Goal: Task Accomplishment & Management: Complete application form

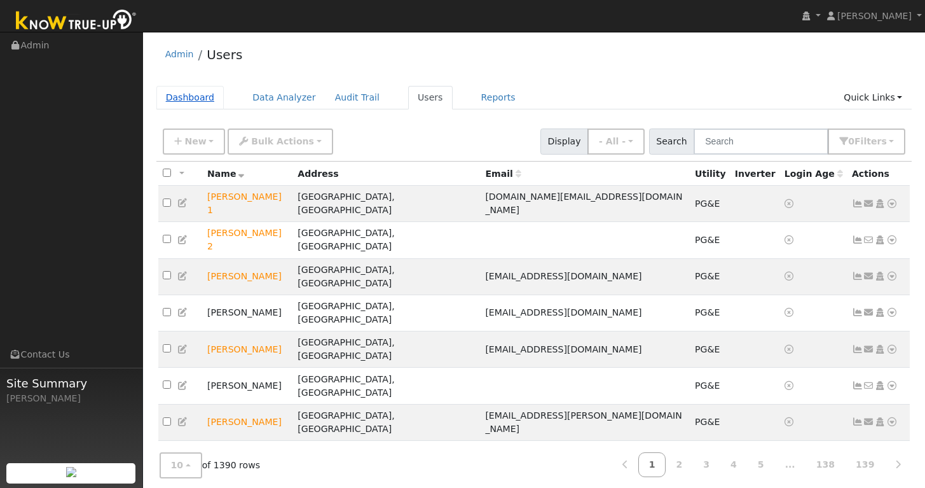
click at [194, 100] on link "Dashboard" at bounding box center [190, 98] width 68 height 24
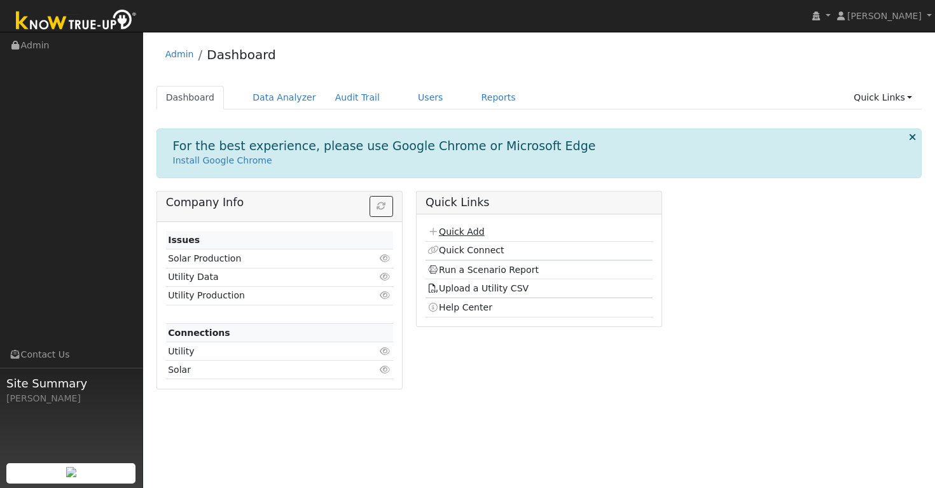
click at [466, 233] on link "Quick Add" at bounding box center [455, 231] width 57 height 10
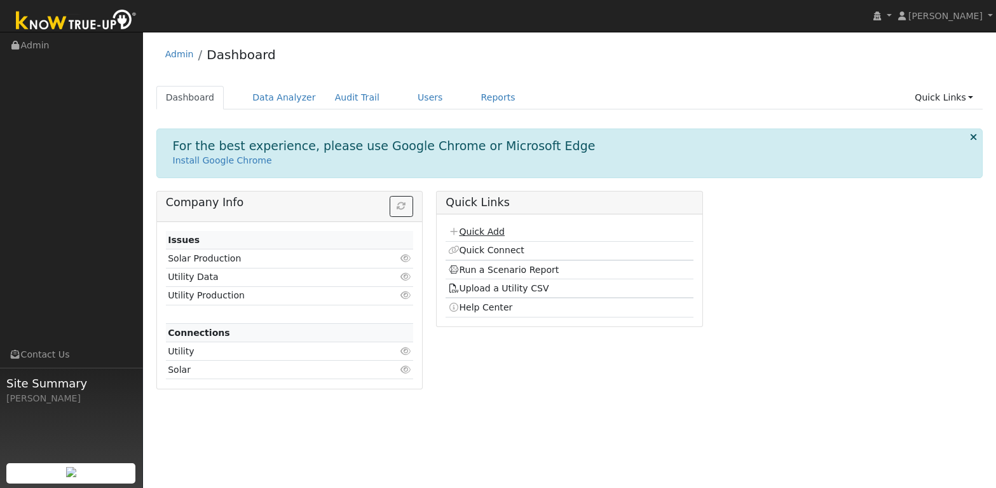
click at [489, 230] on link "Quick Add" at bounding box center [476, 231] width 57 height 10
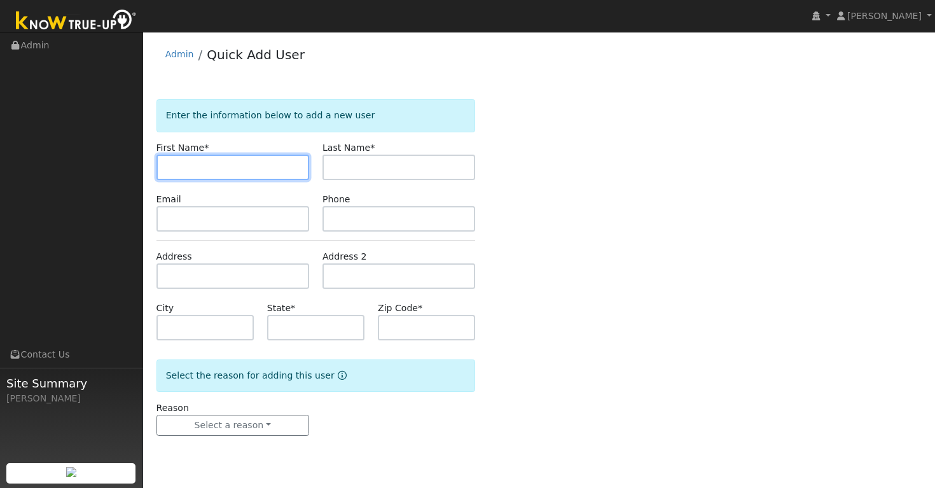
click at [223, 169] on input "text" at bounding box center [232, 167] width 153 height 25
paste input "[PERSON_NAME]"
drag, startPoint x: 247, startPoint y: 172, endPoint x: 205, endPoint y: 165, distance: 42.5
click at [205, 165] on input "[PERSON_NAME]" at bounding box center [232, 167] width 153 height 25
click at [238, 164] on input "[PERSON_NAME] ers" at bounding box center [232, 167] width 153 height 25
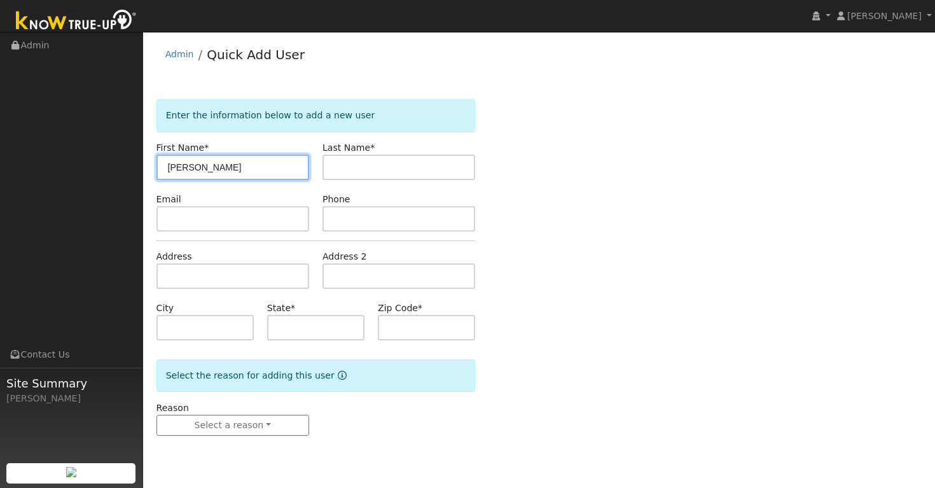
type input "[PERSON_NAME]"
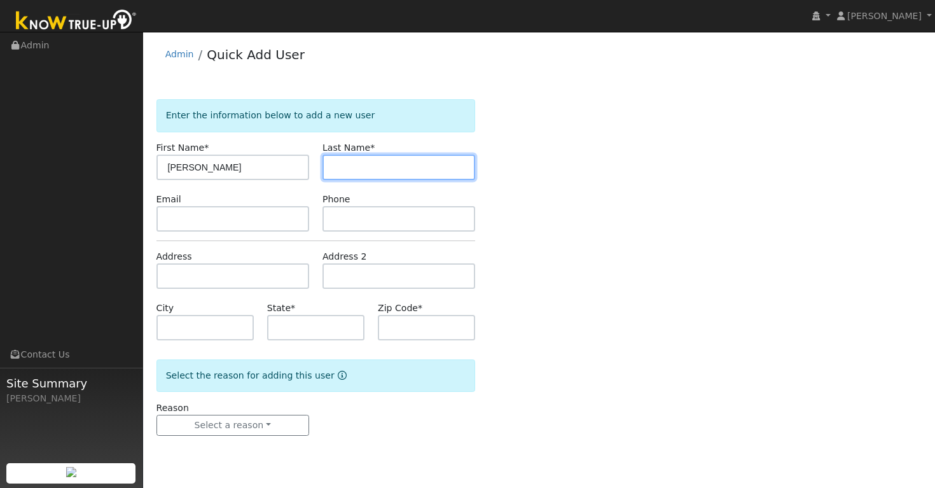
paste input "Wat"
type input "Waters"
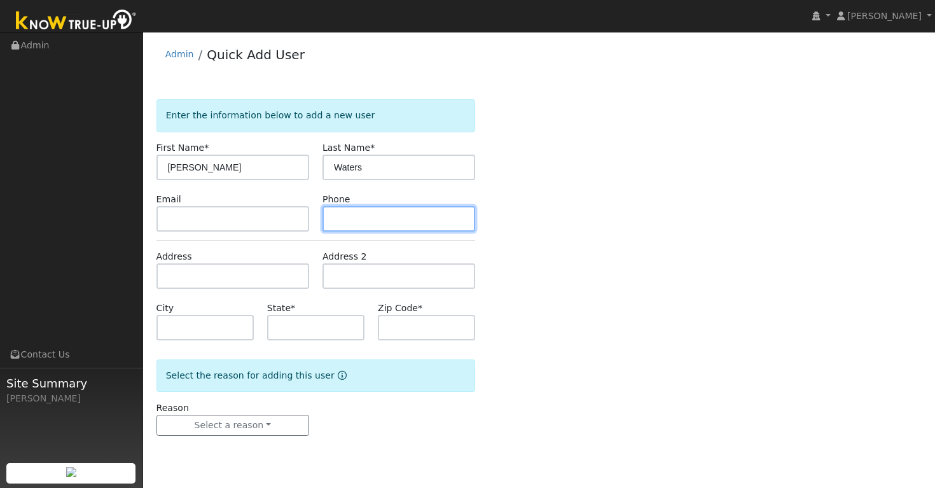
paste input "508-904-4673"
type input "508-904-4673"
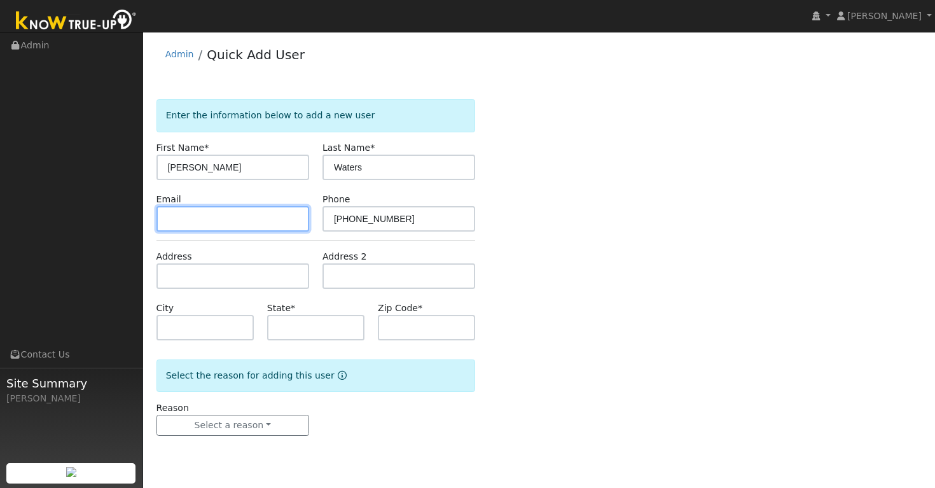
paste input "gjwaters3@gmail.com"
type input "gjwaters3@gmail.com"
click at [197, 259] on div "Address" at bounding box center [232, 269] width 166 height 39
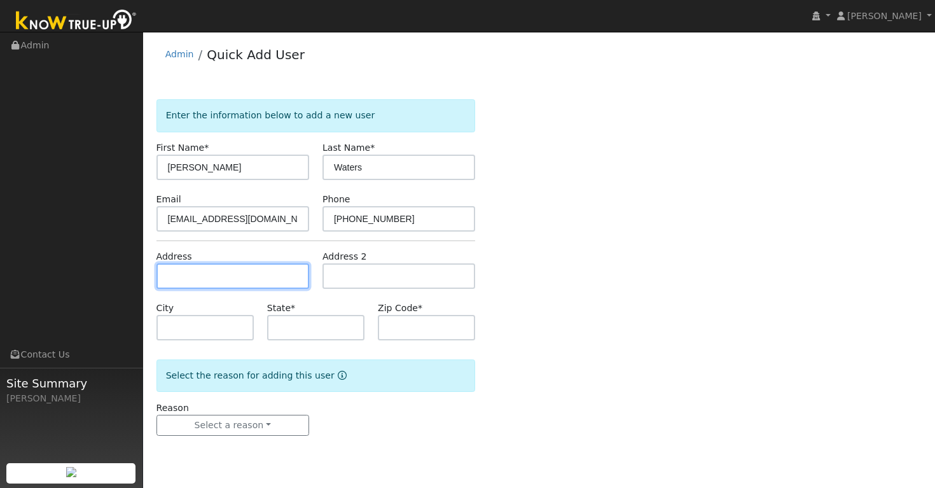
paste input "4204 Casterson Ct"
type input "4204 Casterson Court"
type input "Pleasanton"
type input "CA"
type input "94566"
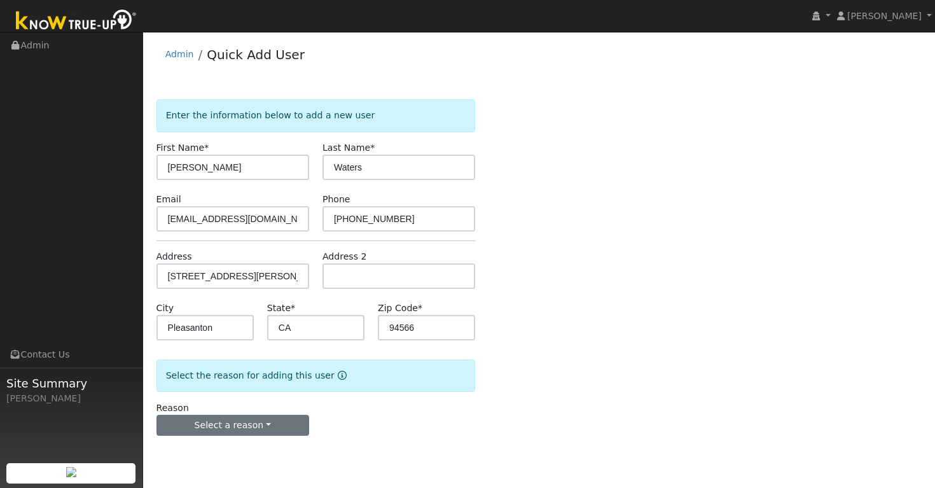
click at [286, 422] on button "Select a reason" at bounding box center [232, 426] width 153 height 22
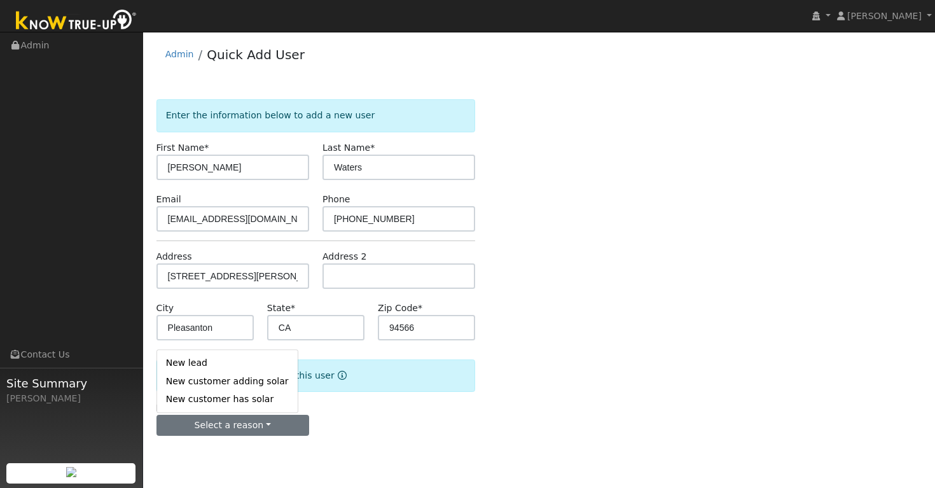
click at [422, 447] on form "Enter the information below to add a new user First Name * Kathrine Last Name *…" at bounding box center [315, 280] width 319 height 362
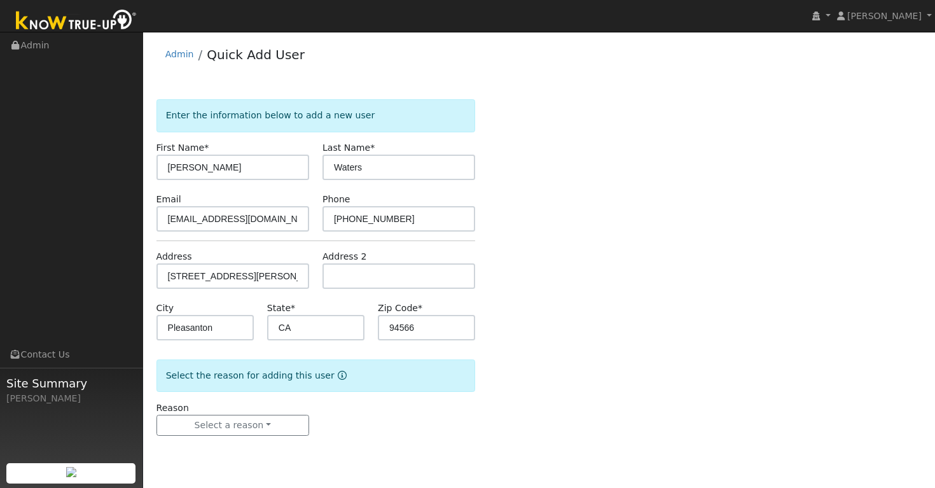
click at [659, 240] on div "Enter the information below to add a new user First Name * Kathrine Last Name *…" at bounding box center [539, 280] width 766 height 362
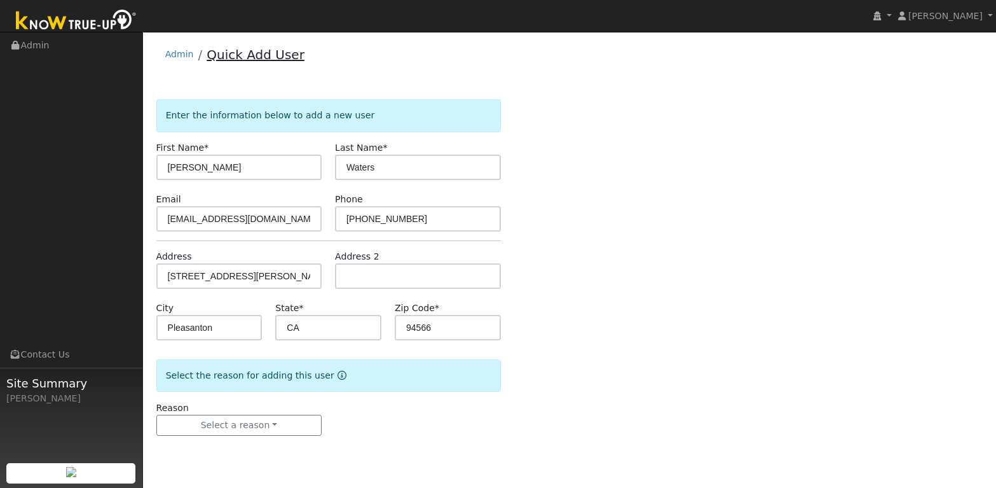
click at [252, 57] on link "Quick Add User" at bounding box center [256, 54] width 98 height 15
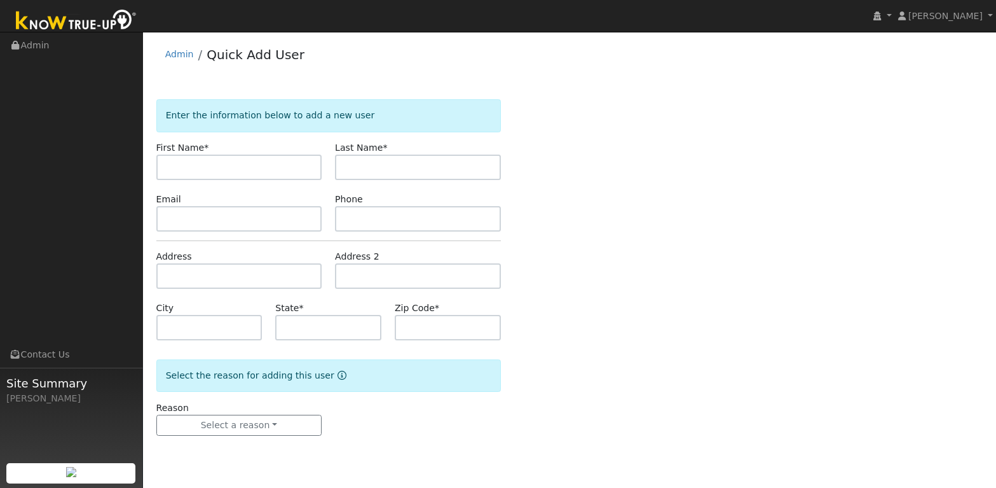
click at [273, 167] on input "text" at bounding box center [238, 167] width 165 height 25
paste input "[STREET_ADDRESS][PERSON_NAME]"
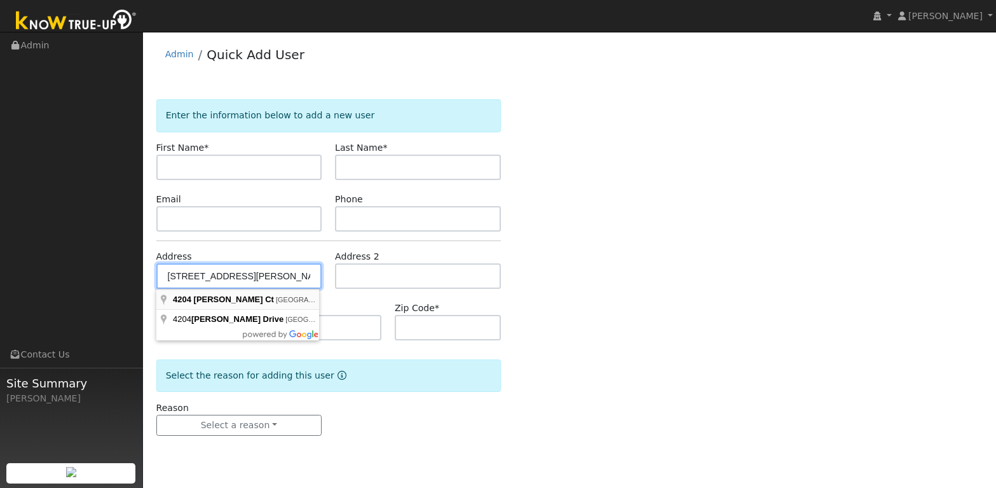
type input "4204 Casterson Court"
type input "Pleasanton"
type input "CA"
type input "94566"
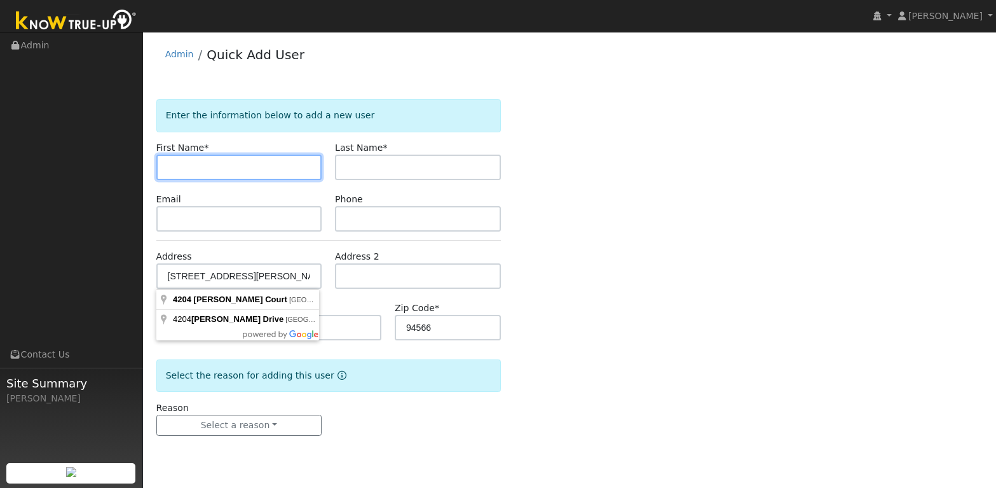
click at [233, 168] on input "text" at bounding box center [238, 167] width 165 height 25
paste input "Kathrine Waters"
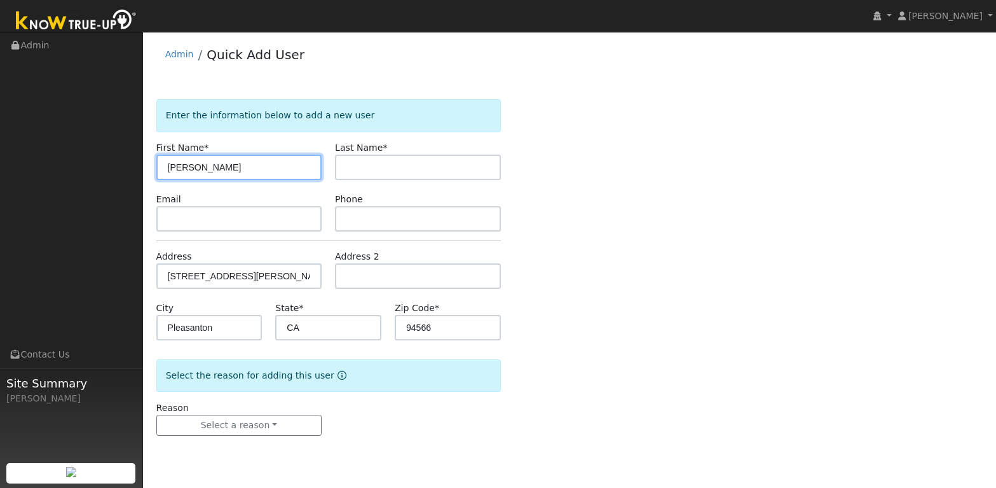
drag, startPoint x: 249, startPoint y: 176, endPoint x: 204, endPoint y: 163, distance: 46.3
click at [204, 163] on input "Kathrine Waters" at bounding box center [238, 167] width 165 height 25
type input "Kathrine"
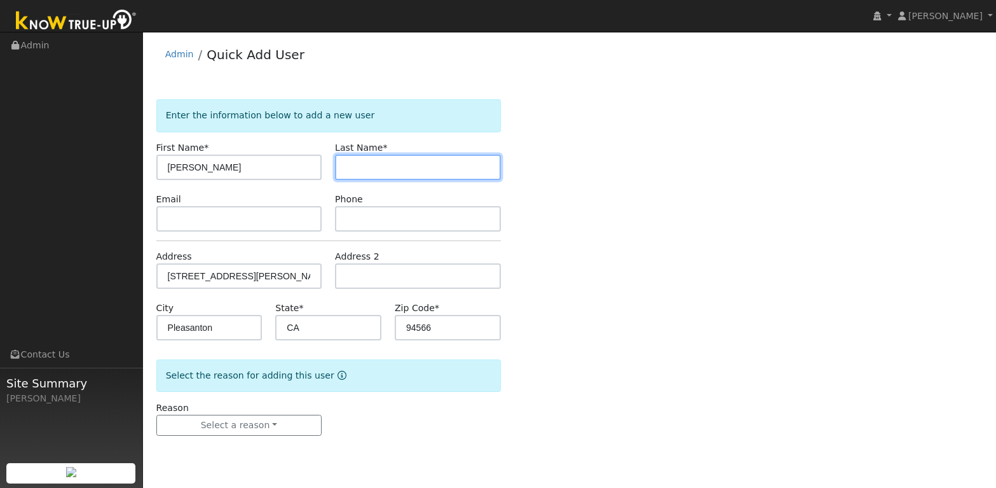
paste input "Waters"
type input "Waters"
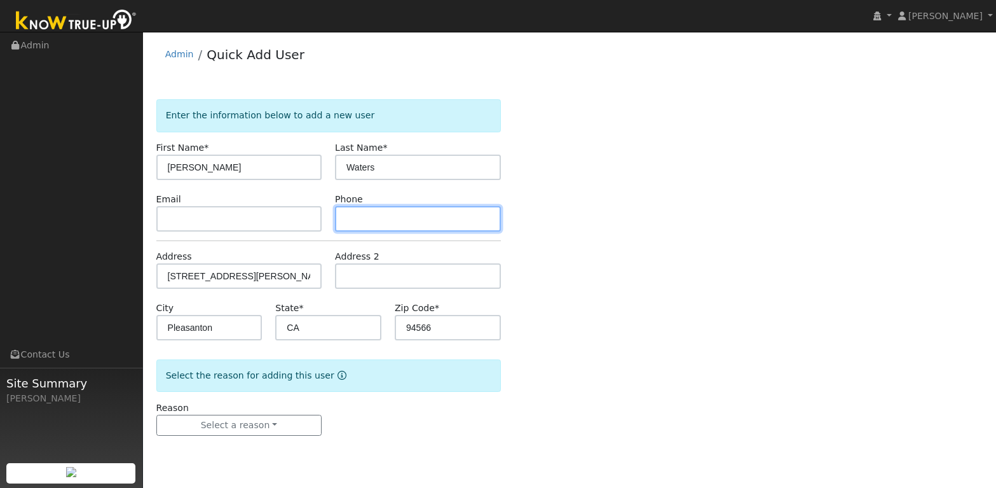
paste input "[PHONE_NUMBER]"
type input "508-904-4673"
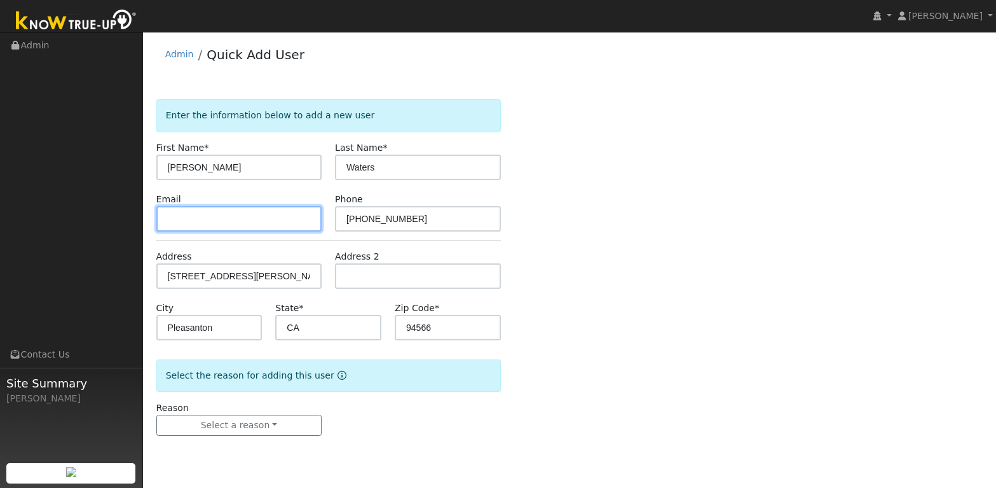
click at [206, 220] on input "text" at bounding box center [238, 218] width 165 height 25
paste input "gjwaters3@gmail.com"
type input "gjwaters3@gmail.com"
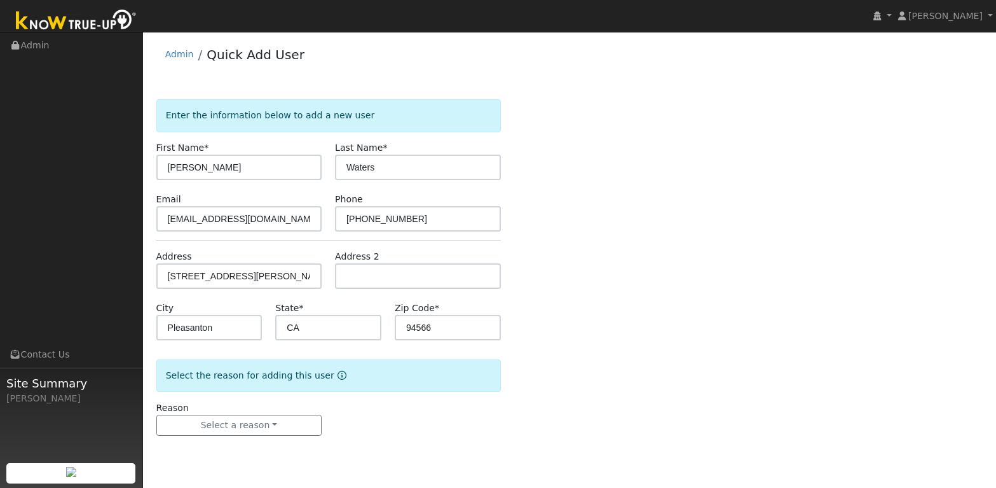
click at [619, 348] on div "Enter the information below to add a new user First Name * Kathrine Last Name *…" at bounding box center [569, 280] width 827 height 362
click at [283, 420] on button "Select a reason" at bounding box center [238, 426] width 165 height 22
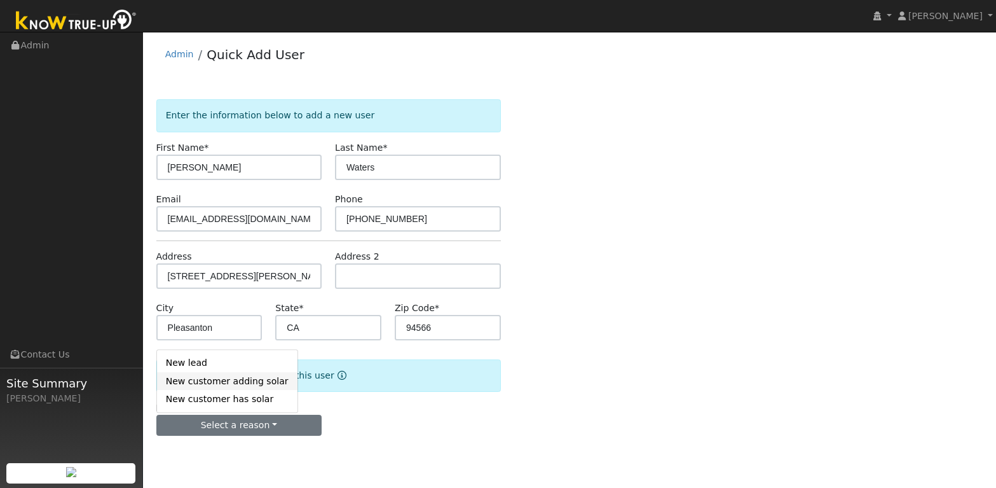
click at [237, 383] on link "New customer adding solar" at bounding box center [227, 381] width 141 height 18
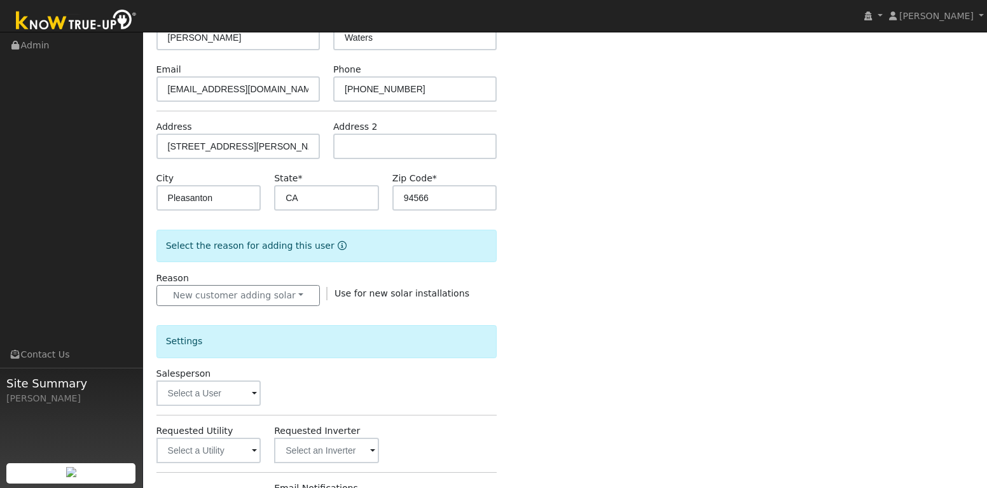
scroll to position [249, 0]
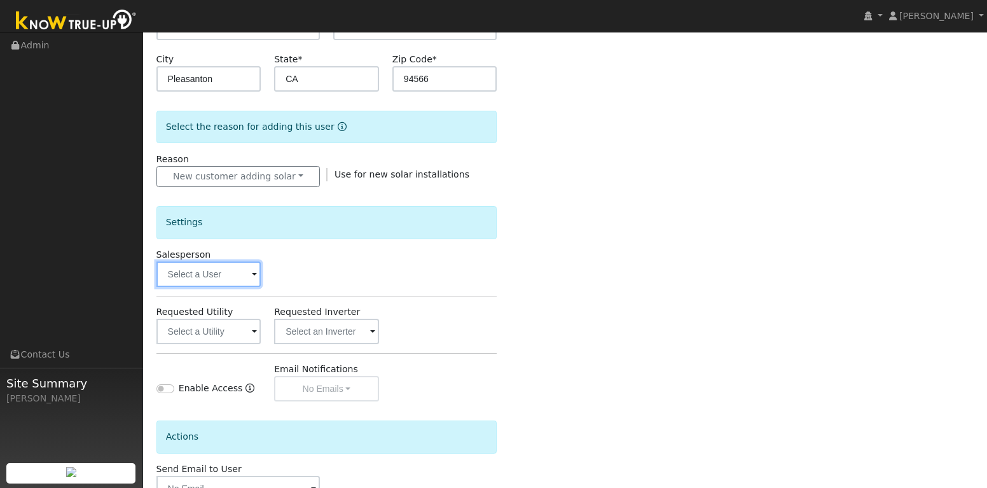
click at [251, 277] on input "text" at bounding box center [208, 273] width 105 height 25
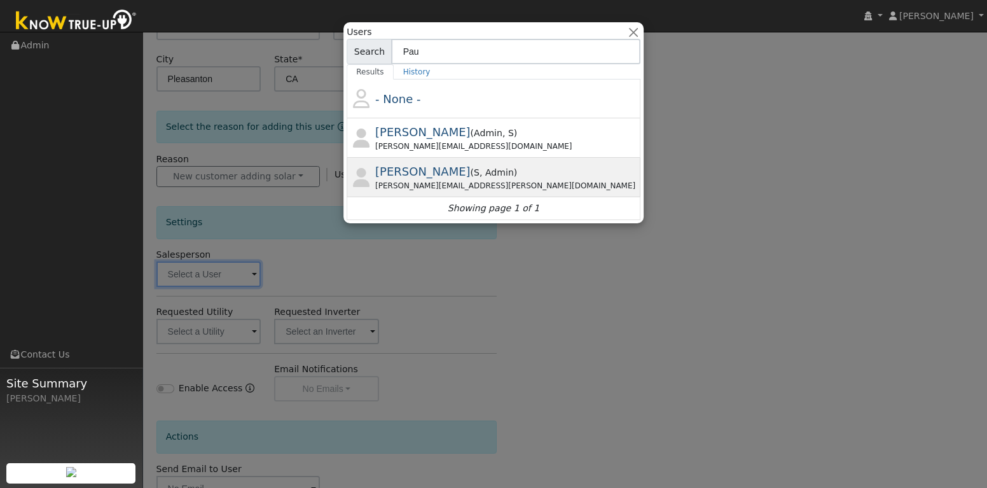
type input "Pau"
click at [479, 176] on span ", Admin" at bounding box center [496, 172] width 34 height 10
type input "[PERSON_NAME]"
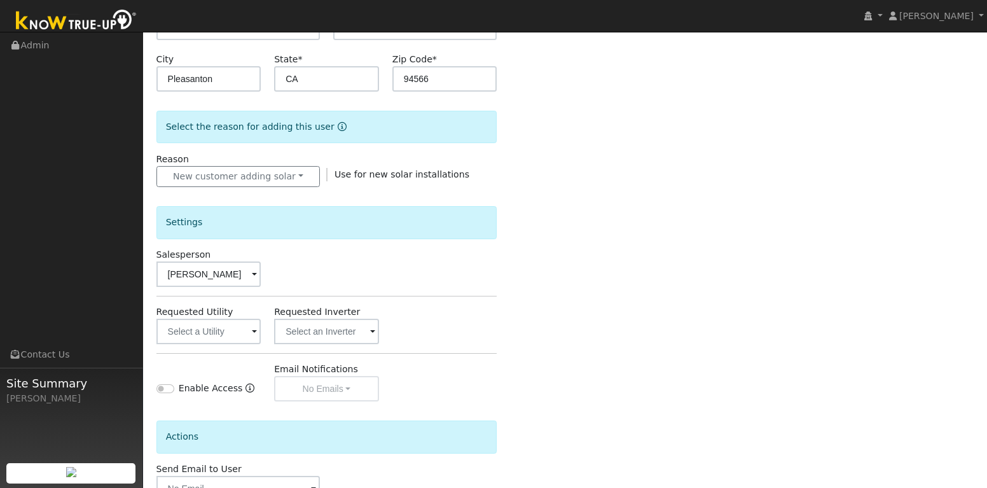
click at [252, 330] on span at bounding box center [254, 332] width 5 height 15
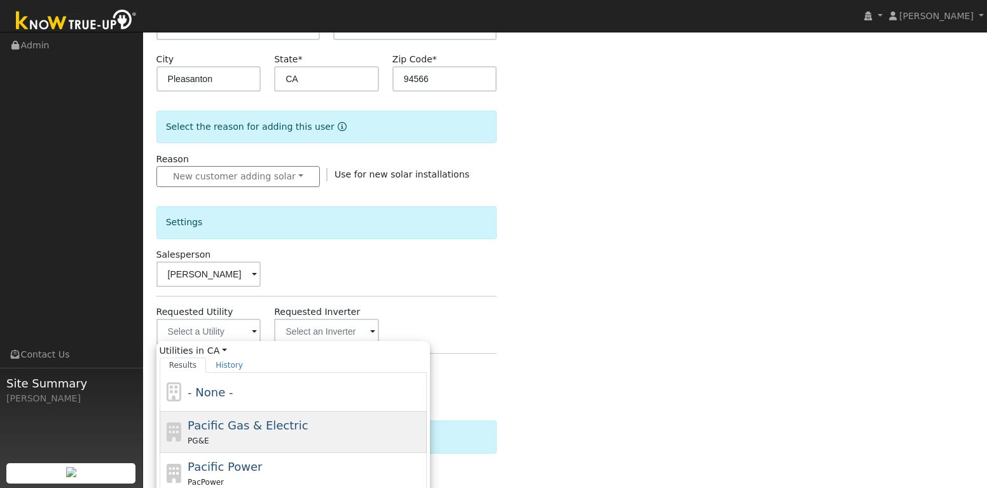
click at [266, 424] on span "Pacific Gas & Electric" at bounding box center [248, 424] width 120 height 13
type input "Pacific Gas & Electric"
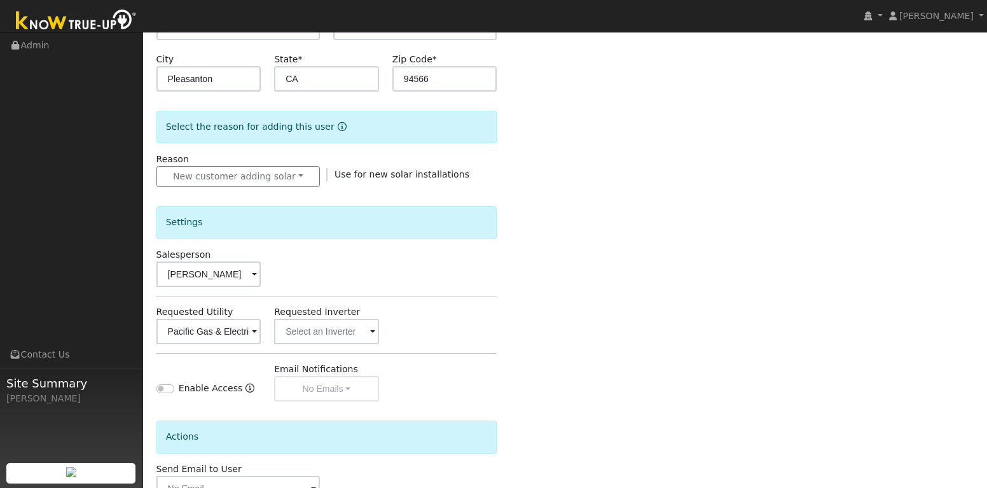
click at [257, 334] on span at bounding box center [254, 332] width 5 height 15
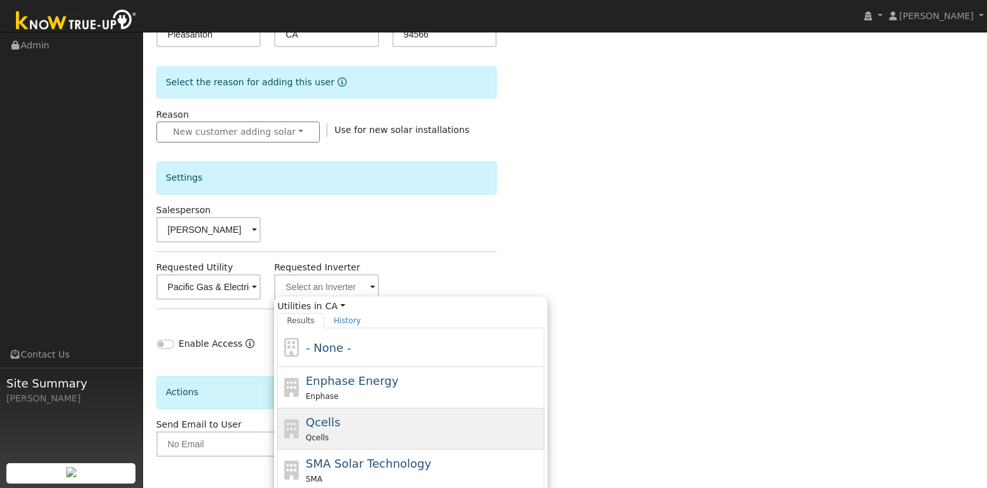
scroll to position [326, 0]
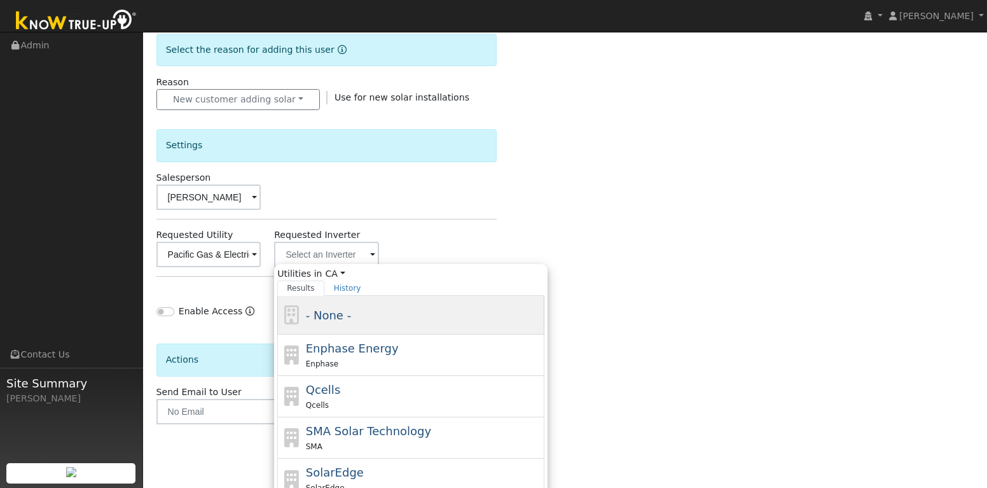
click at [441, 319] on div "- None -" at bounding box center [424, 315] width 236 height 17
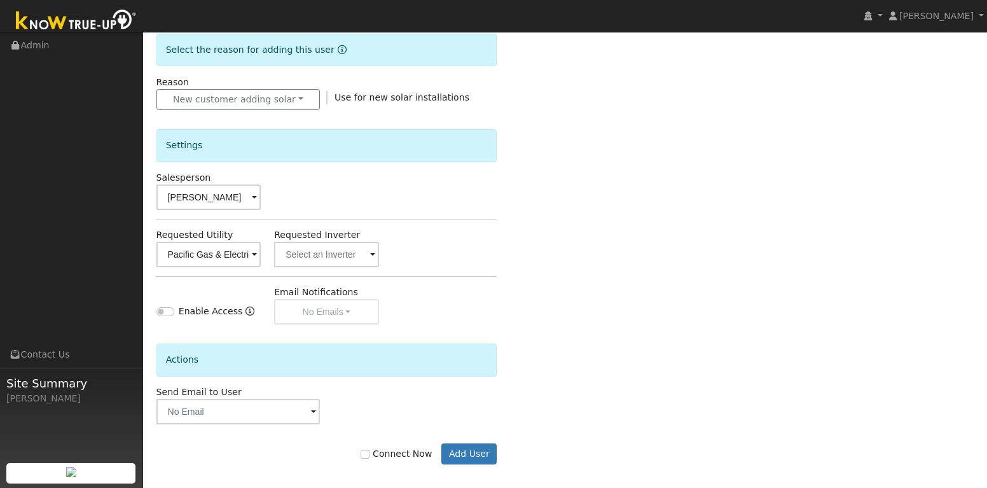
scroll to position [334, 0]
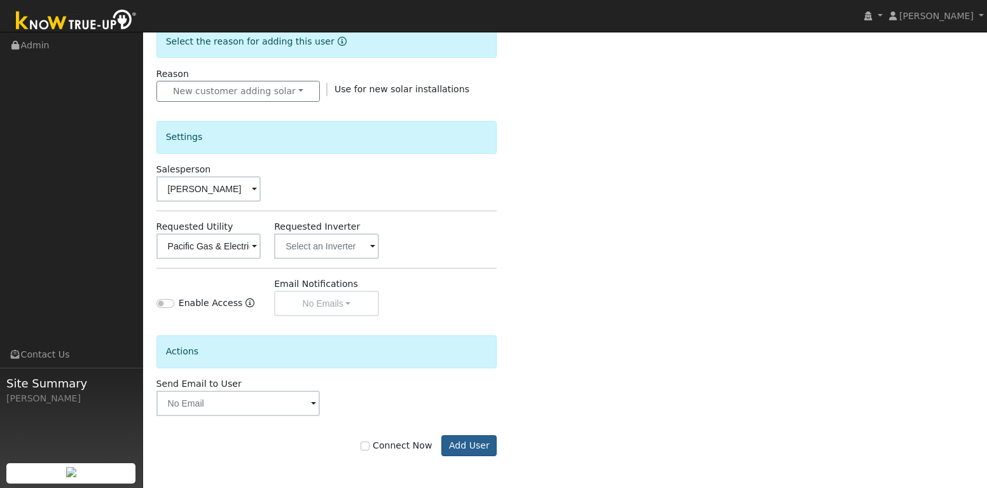
click at [472, 443] on button "Add User" at bounding box center [468, 446] width 55 height 22
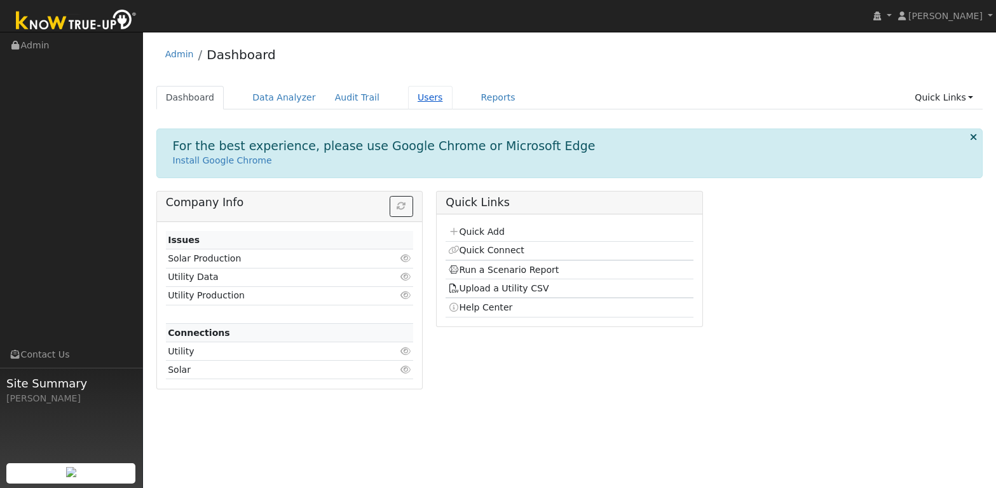
click at [427, 99] on link "Users" at bounding box center [430, 98] width 45 height 24
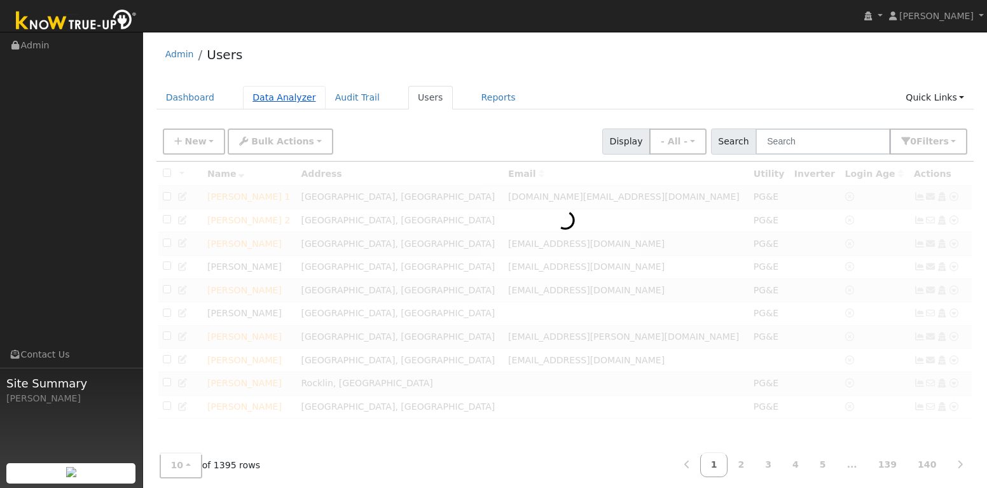
click at [282, 98] on link "Data Analyzer" at bounding box center [284, 98] width 83 height 24
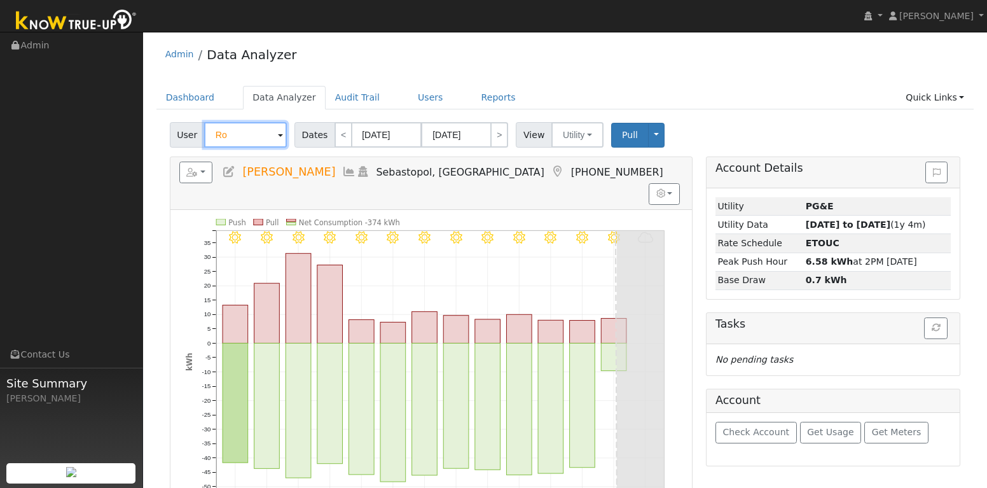
type input "R"
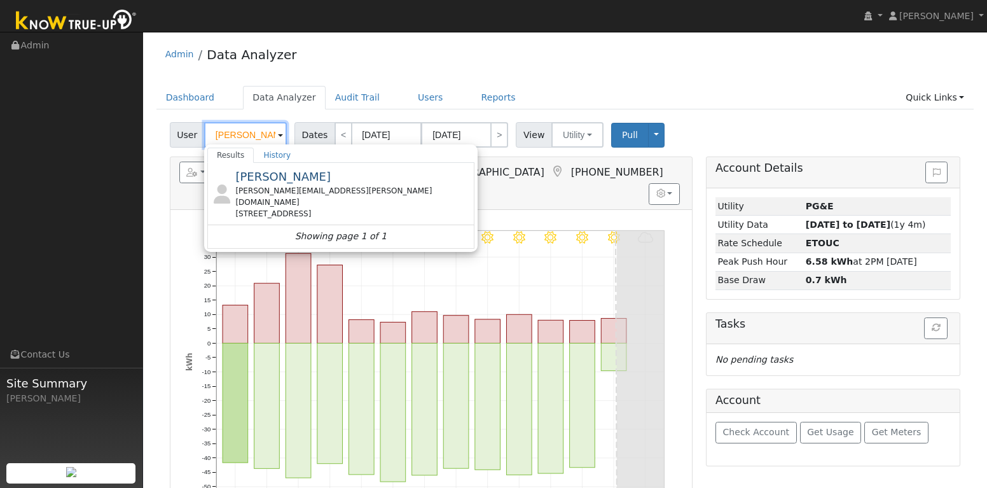
click at [262, 134] on input "Katherine" at bounding box center [245, 134] width 83 height 25
type input "K"
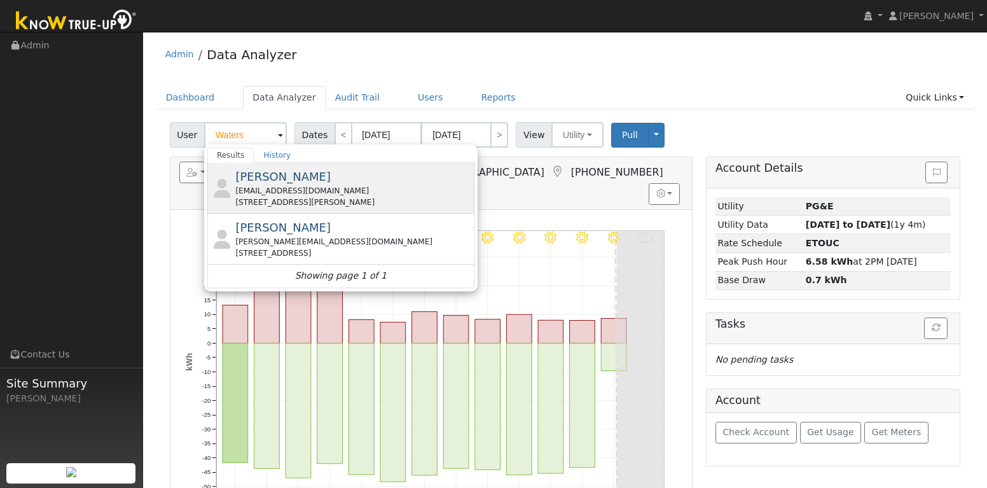
click at [278, 203] on div "4204 Casterson Court, Pleasanton, CA 94566" at bounding box center [353, 201] width 236 height 11
type input "Kathrine Waters"
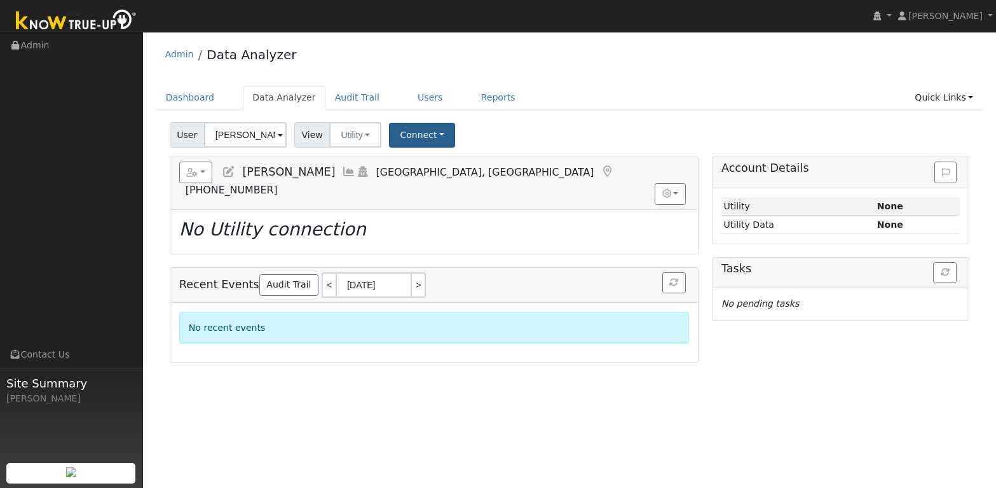
click at [432, 134] on button "Connect" at bounding box center [422, 135] width 66 height 25
click at [422, 196] on link "Quick Connect" at bounding box center [439, 190] width 99 height 18
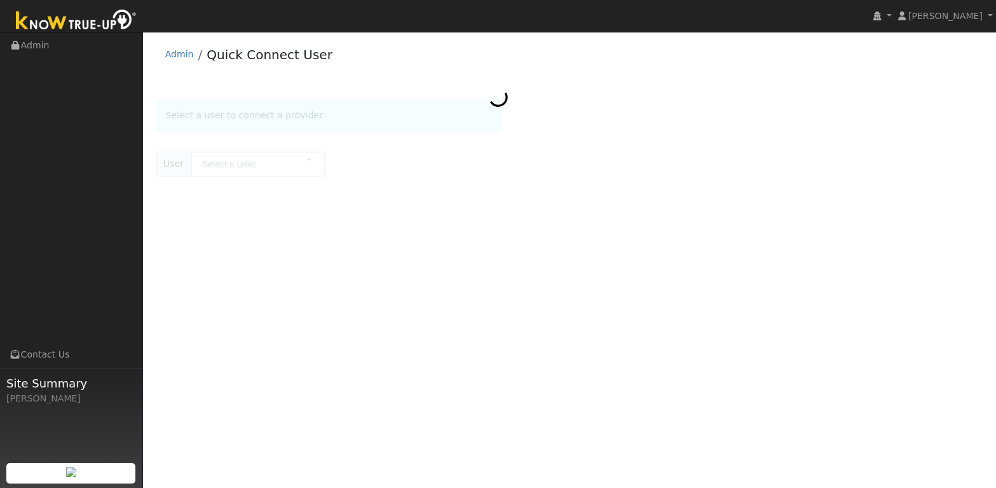
type input "Kathrine Waters"
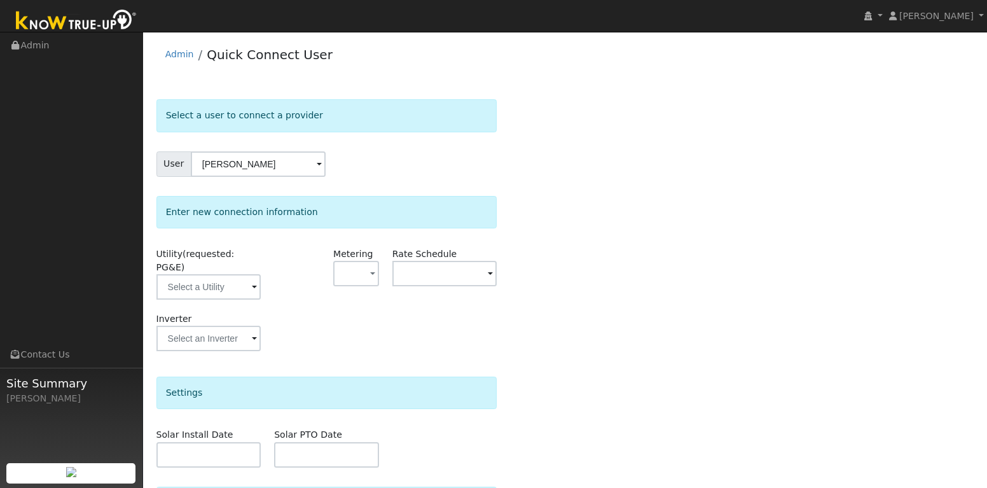
click at [257, 280] on span at bounding box center [254, 287] width 5 height 15
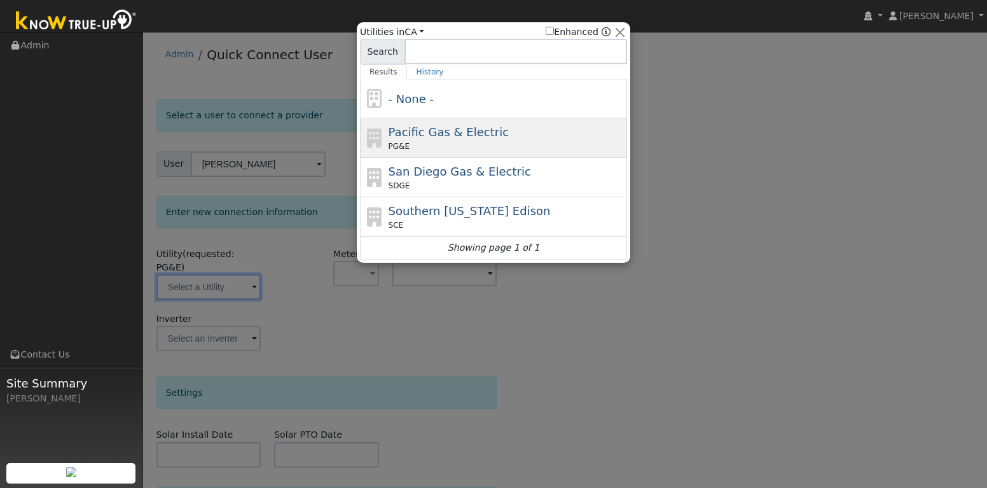
click at [458, 141] on div "PG&E" at bounding box center [507, 146] width 236 height 11
type input "PG&E"
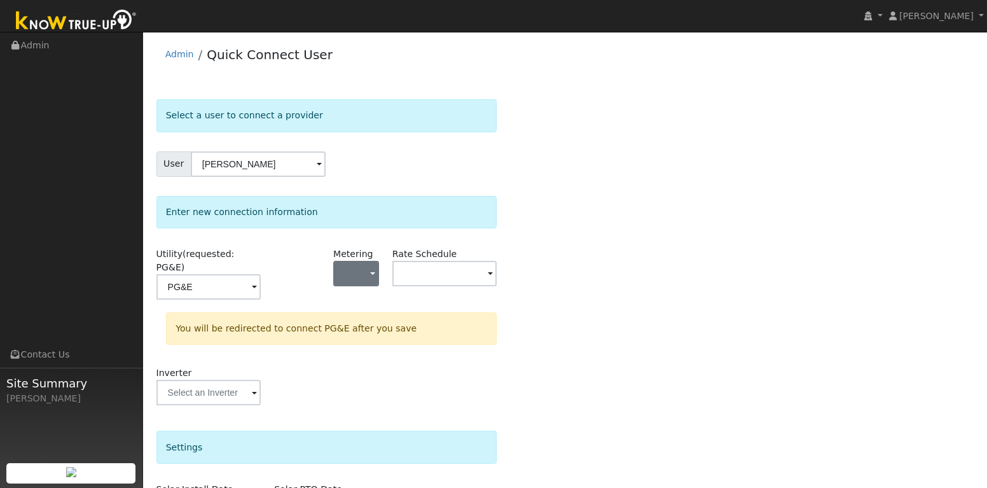
click at [376, 274] on button "button" at bounding box center [356, 273] width 46 height 25
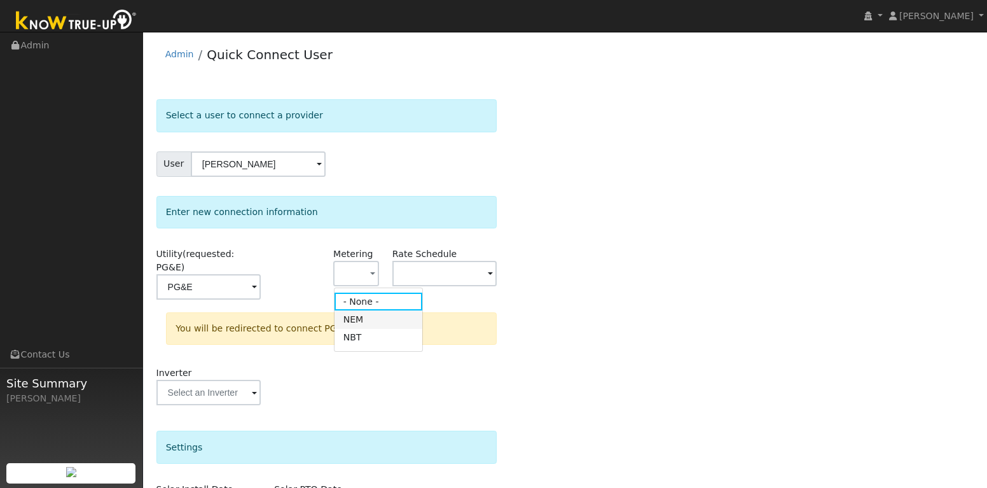
click at [376, 322] on link "NEM" at bounding box center [378, 319] width 88 height 18
click at [257, 280] on span at bounding box center [254, 287] width 5 height 15
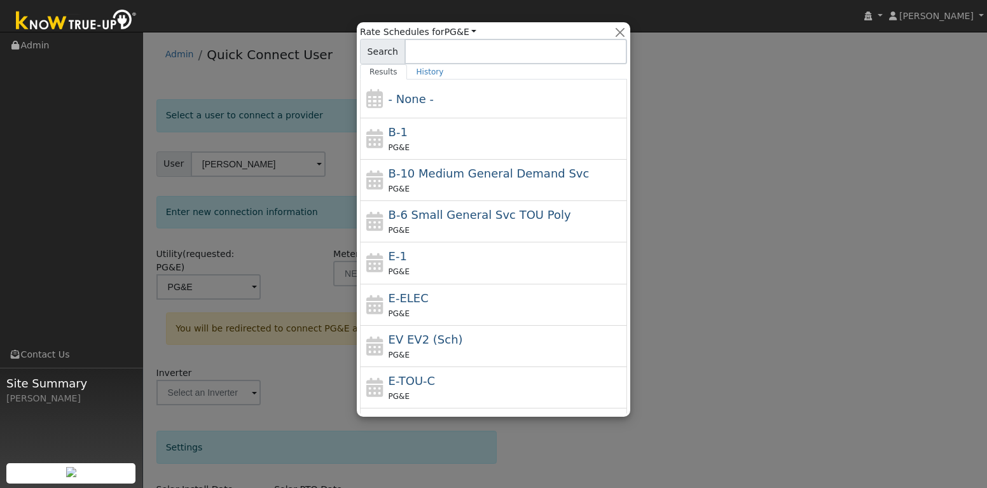
click at [733, 217] on div at bounding box center [493, 244] width 987 height 488
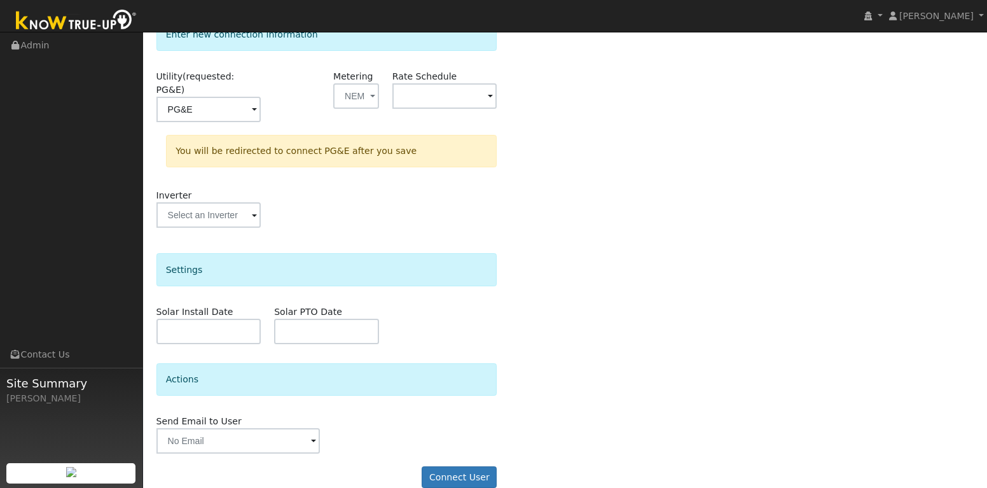
scroll to position [183, 0]
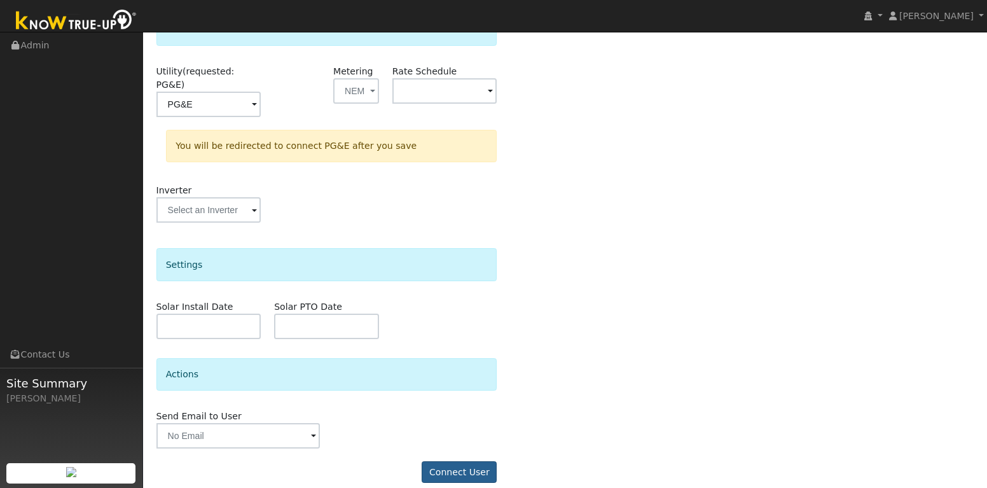
click at [466, 461] on button "Connect User" at bounding box center [459, 472] width 75 height 22
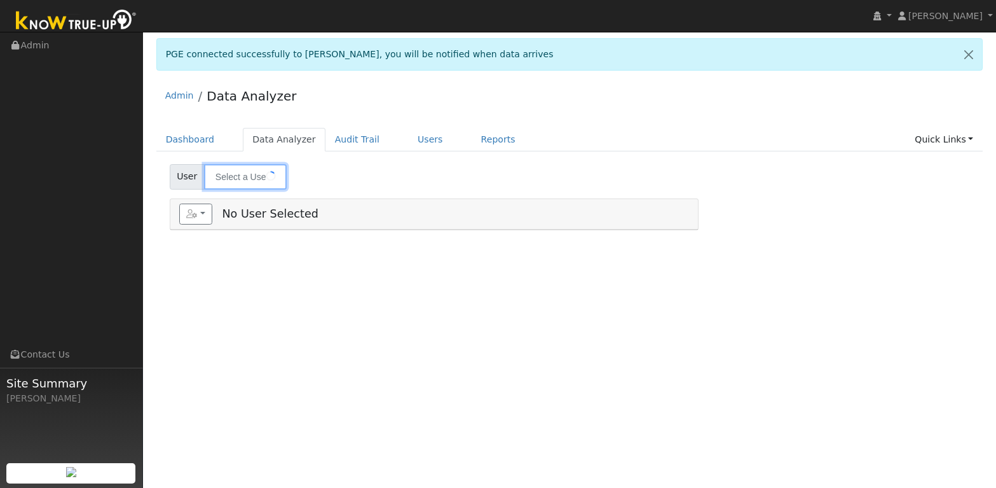
type input "[PERSON_NAME]"
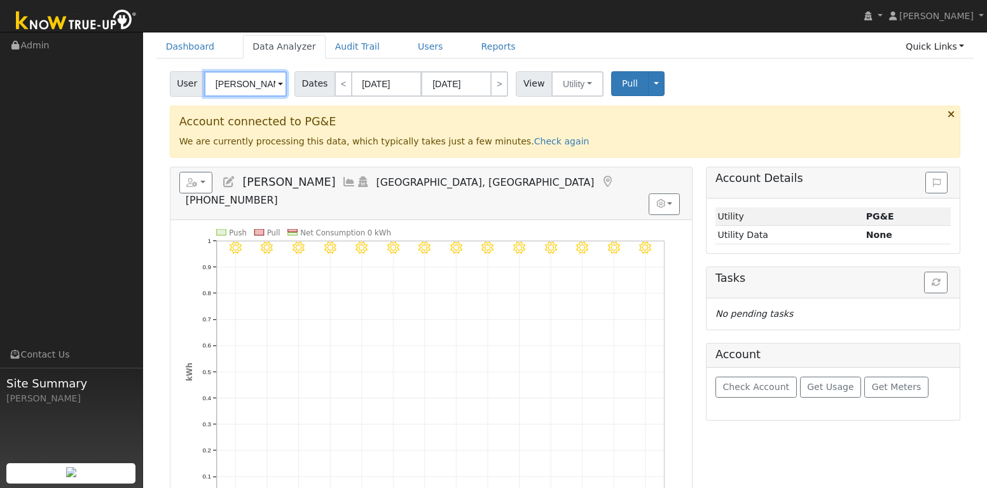
scroll to position [32, 0]
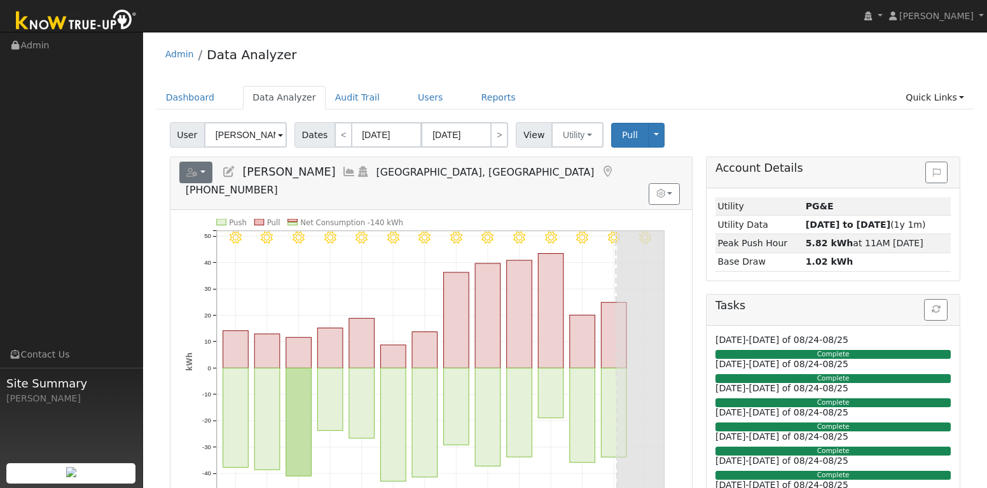
click at [207, 174] on button "button" at bounding box center [196, 173] width 34 height 22
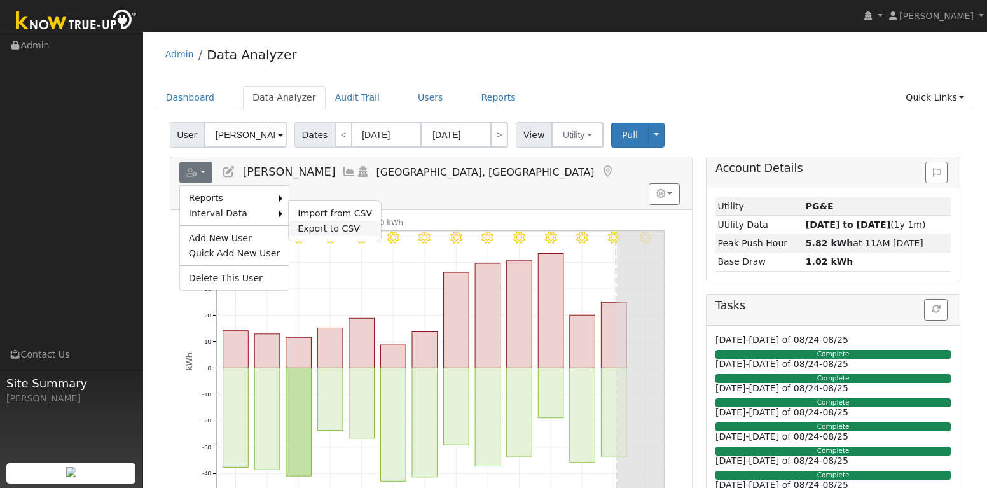
click at [319, 230] on link "Export to CSV" at bounding box center [335, 228] width 92 height 15
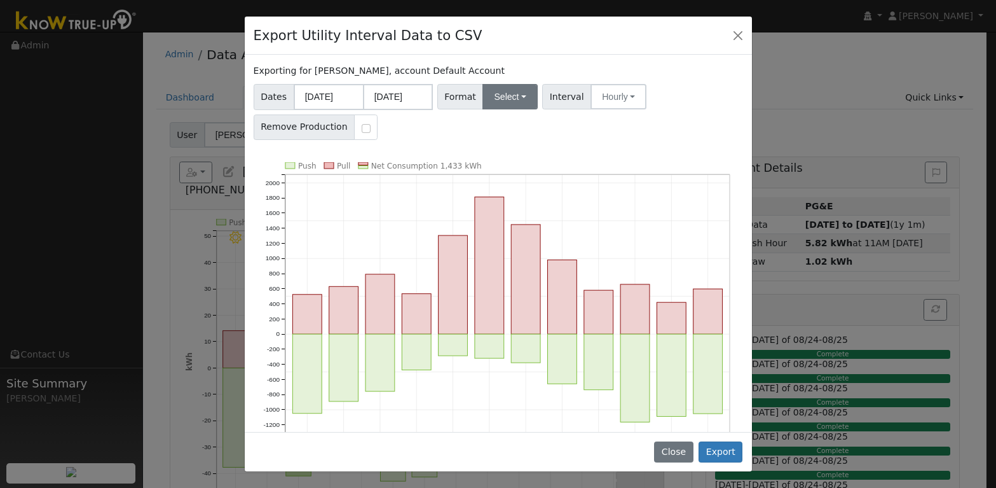
click at [530, 99] on button "Select" at bounding box center [510, 96] width 55 height 25
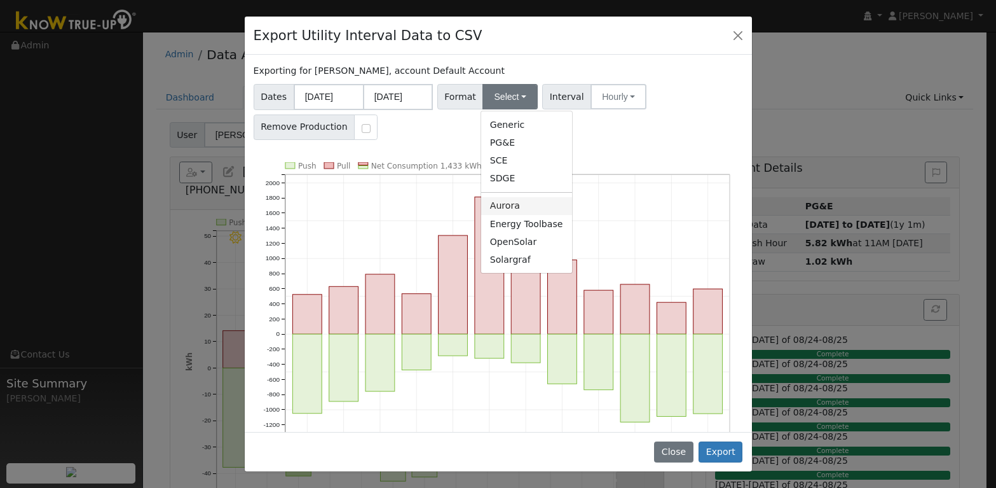
click at [518, 203] on link "Aurora" at bounding box center [526, 206] width 91 height 18
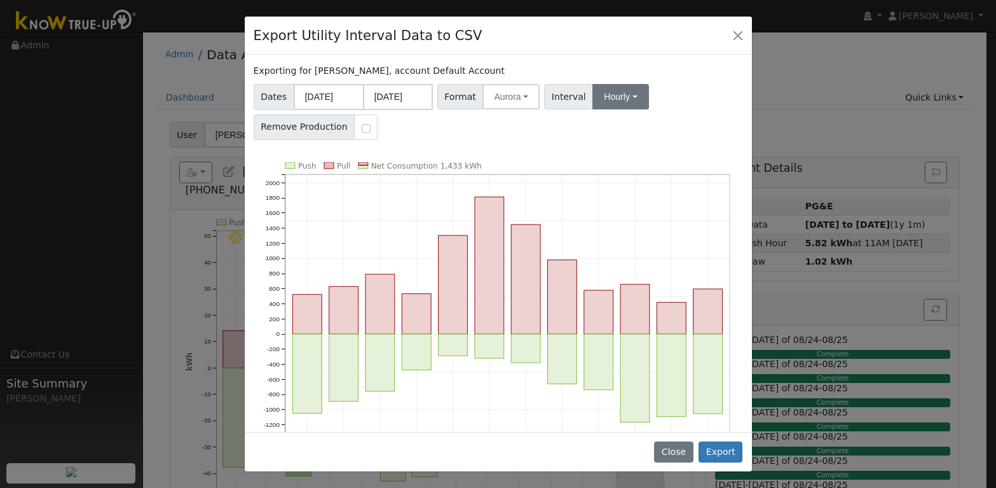
click at [627, 95] on button "Hourly" at bounding box center [621, 96] width 56 height 25
click at [623, 160] on link "Hourly" at bounding box center [633, 161] width 88 height 18
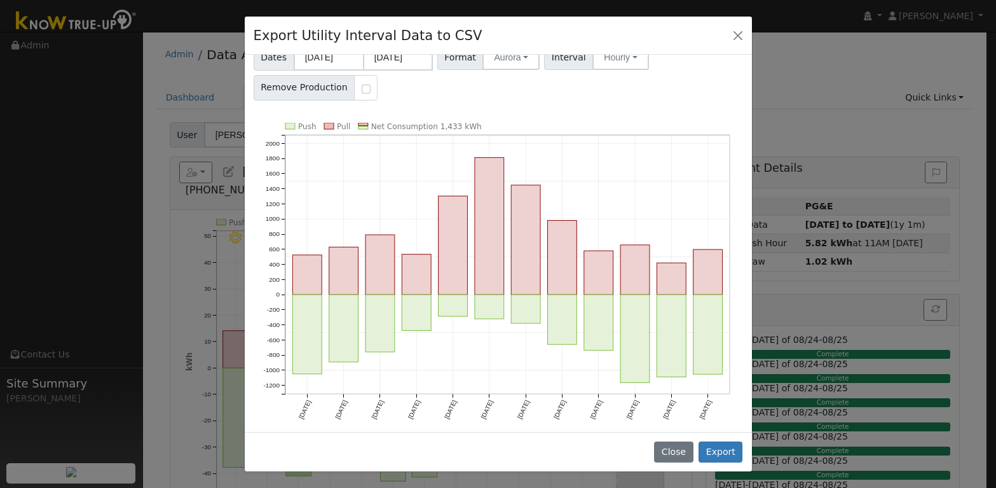
scroll to position [22, 0]
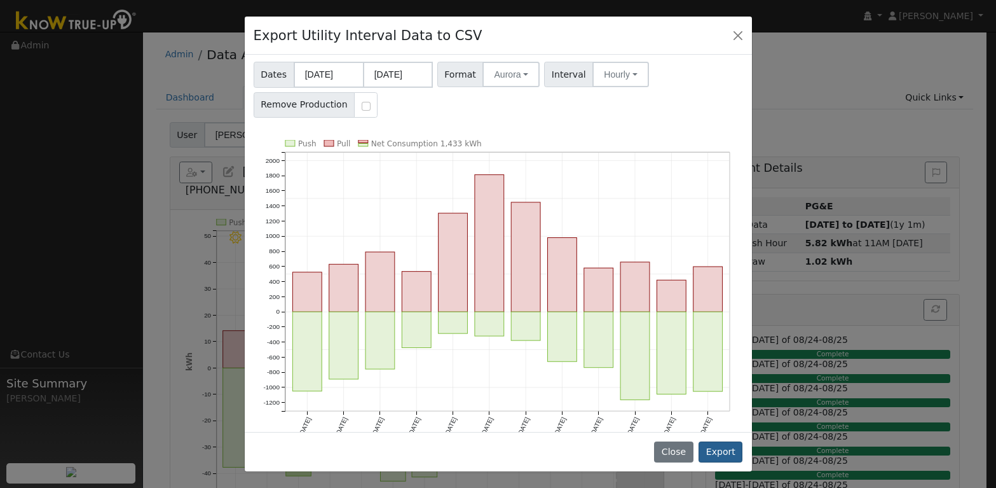
click at [717, 453] on button "Export" at bounding box center [721, 452] width 44 height 22
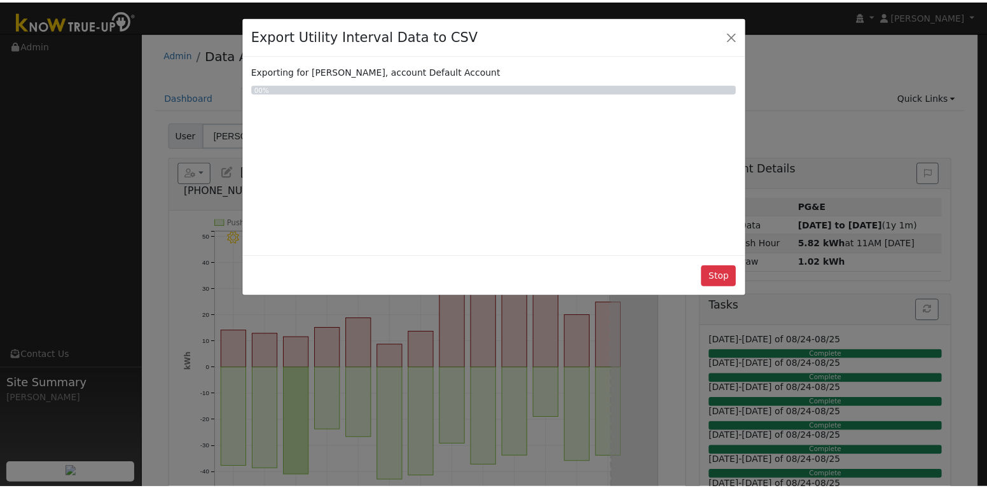
scroll to position [0, 0]
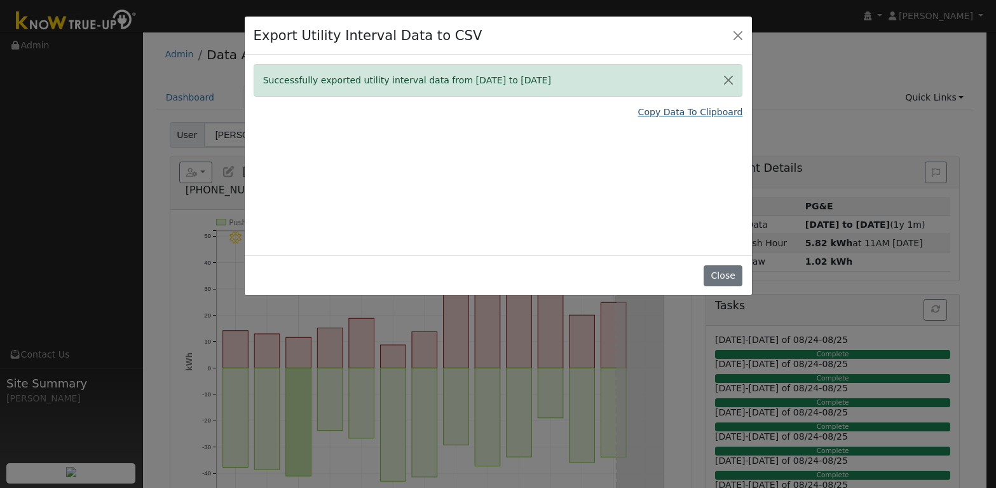
click at [702, 114] on link "Copy Data To Clipboard" at bounding box center [690, 112] width 105 height 13
click at [733, 272] on button "Close" at bounding box center [723, 276] width 39 height 22
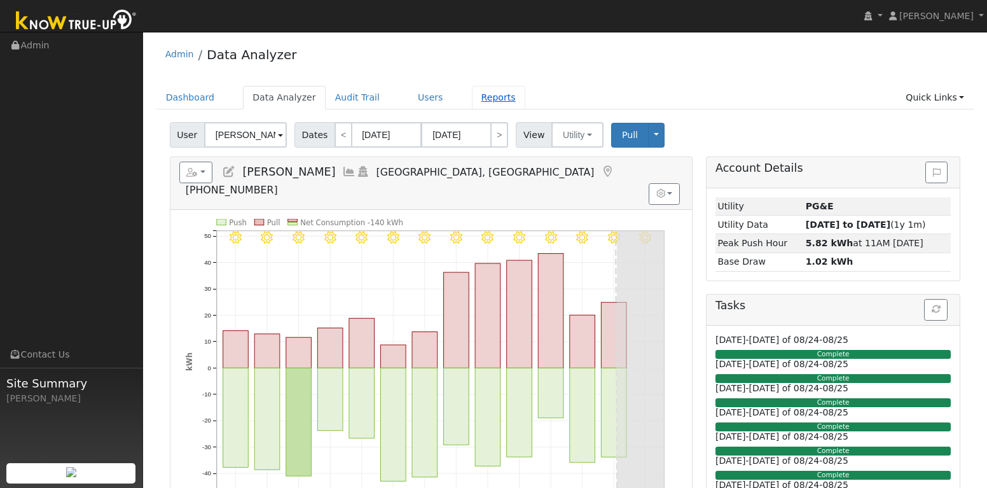
click at [485, 97] on link "Reports" at bounding box center [498, 98] width 53 height 24
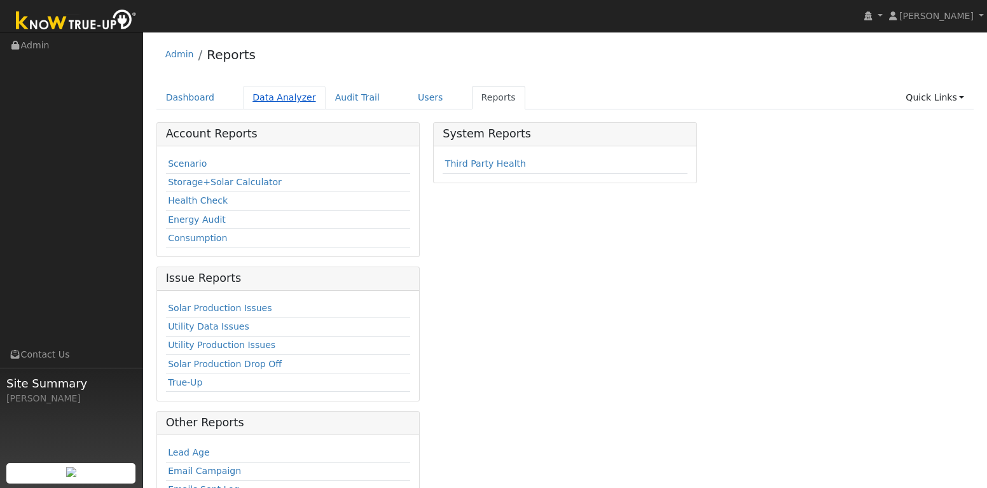
click at [277, 104] on link "Data Analyzer" at bounding box center [284, 98] width 83 height 24
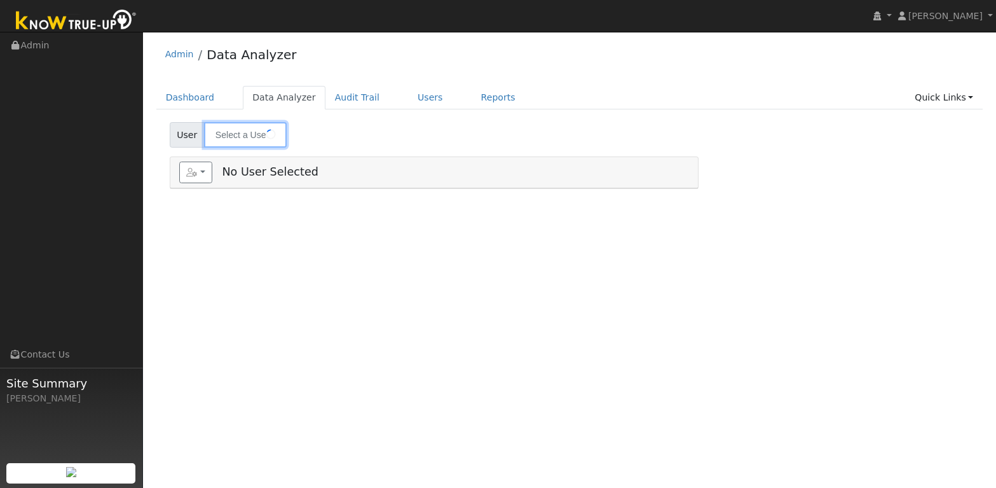
type input "[PERSON_NAME]"
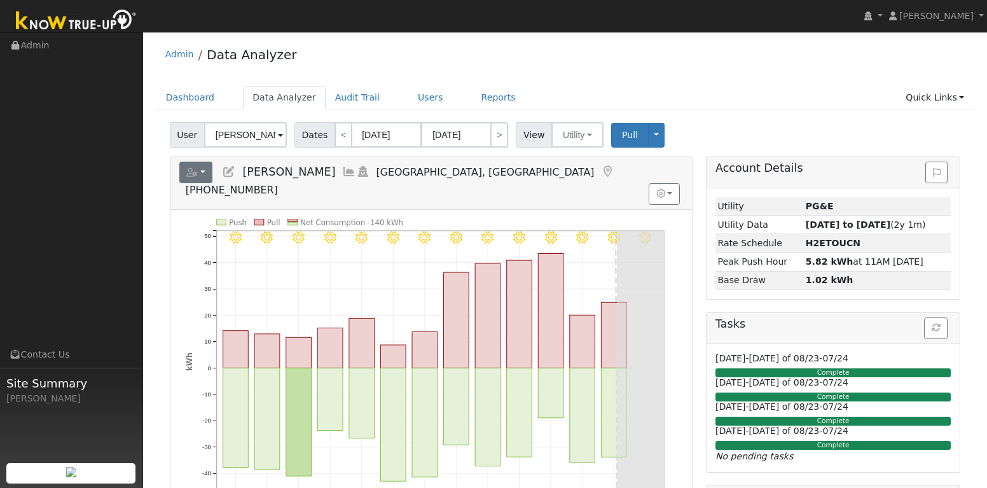
click at [203, 174] on button "button" at bounding box center [196, 173] width 34 height 22
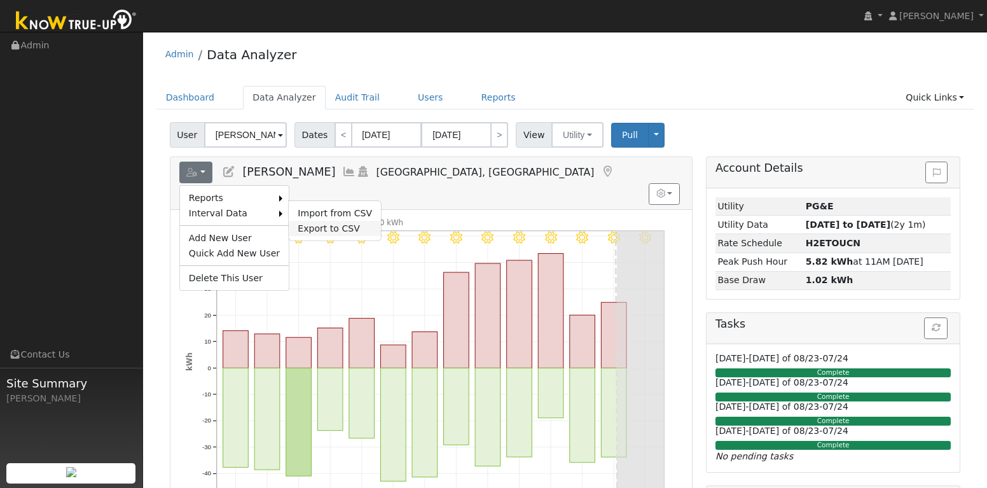
click at [314, 226] on link "Export to CSV" at bounding box center [335, 228] width 92 height 15
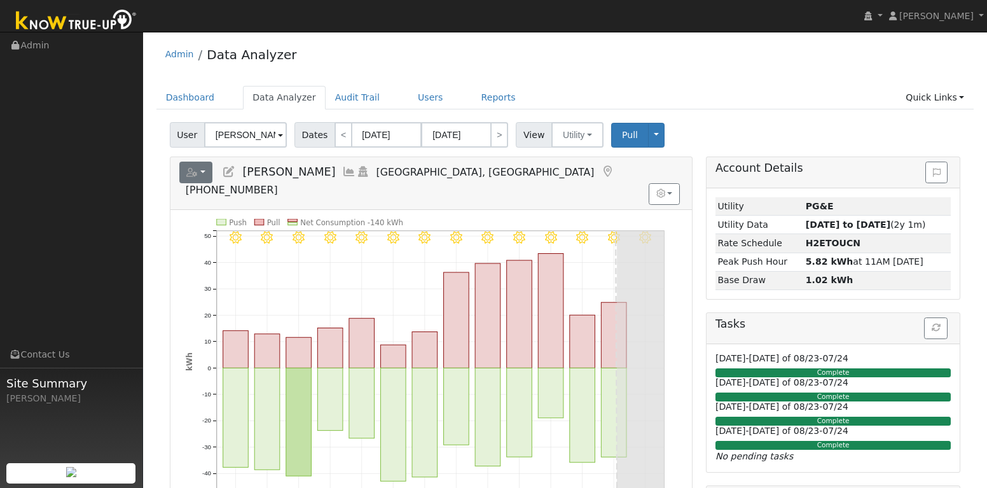
click at [206, 172] on button "button" at bounding box center [196, 173] width 34 height 22
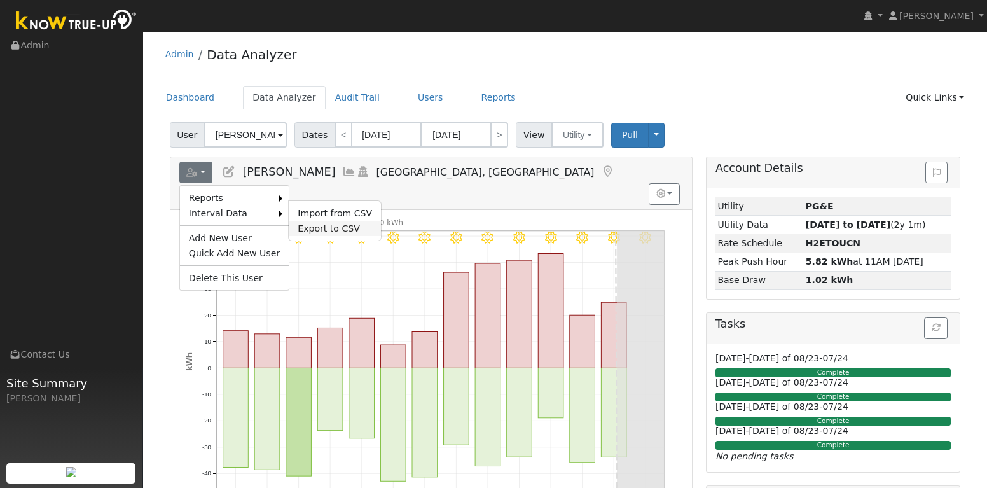
click at [314, 227] on link "Export to CSV" at bounding box center [335, 228] width 92 height 15
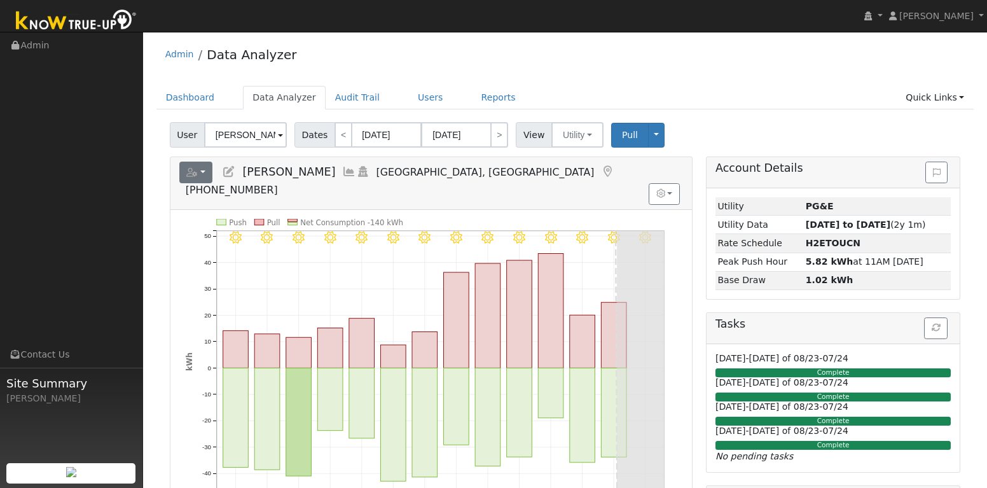
click at [205, 172] on button "button" at bounding box center [196, 173] width 34 height 22
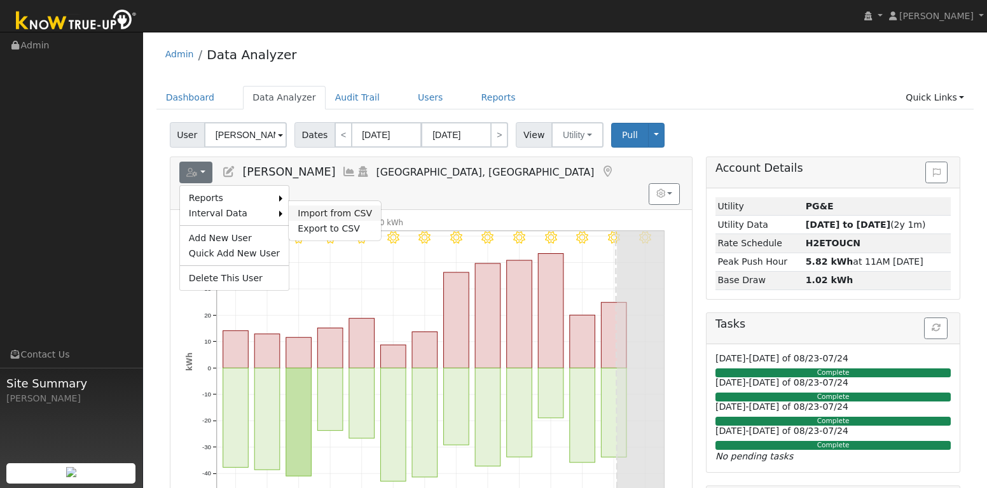
drag, startPoint x: 314, startPoint y: 224, endPoint x: 311, endPoint y: 215, distance: 9.5
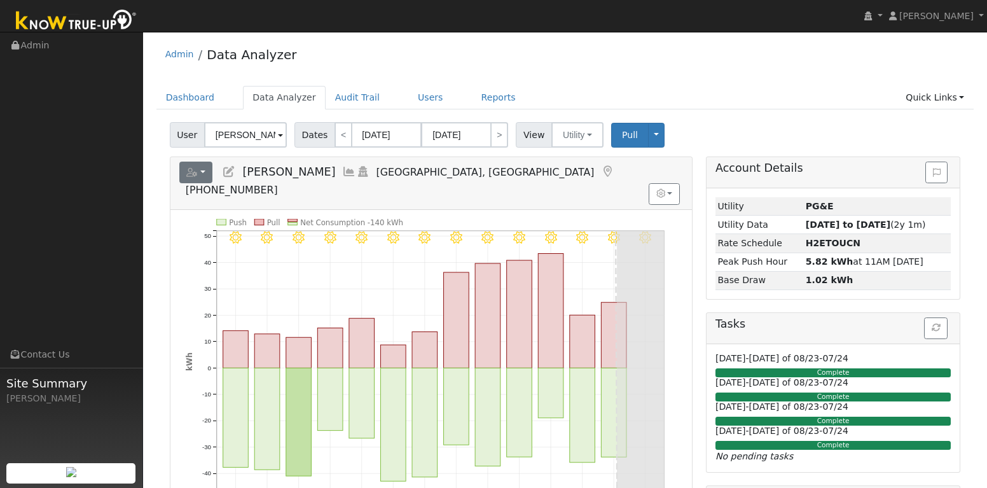
click at [189, 170] on icon "button" at bounding box center [191, 172] width 11 height 9
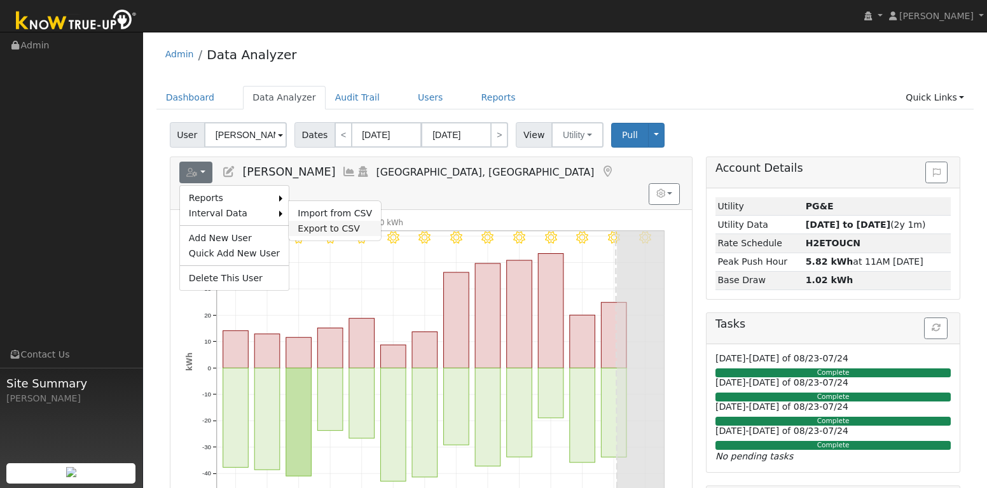
click at [306, 226] on link "Export to CSV" at bounding box center [335, 228] width 92 height 15
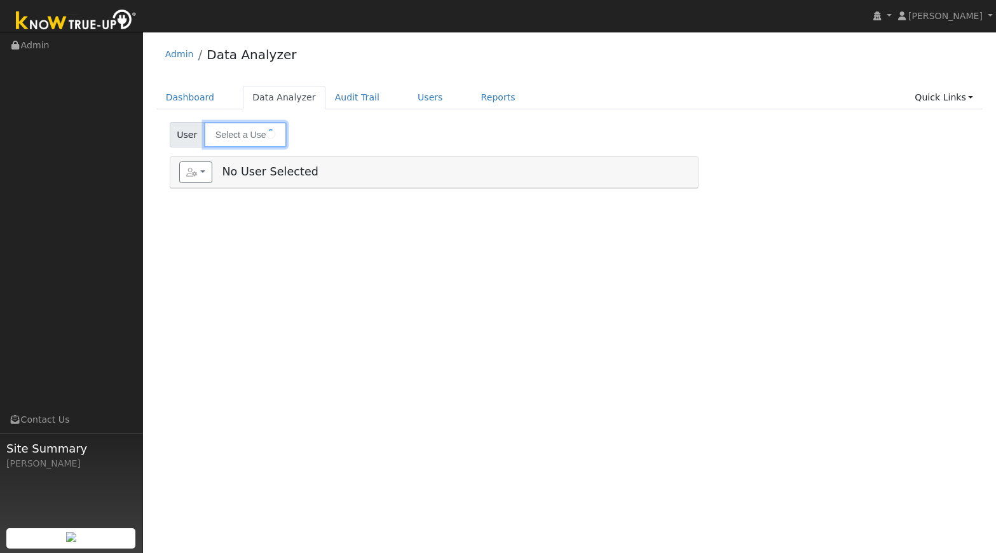
type input "[PERSON_NAME]"
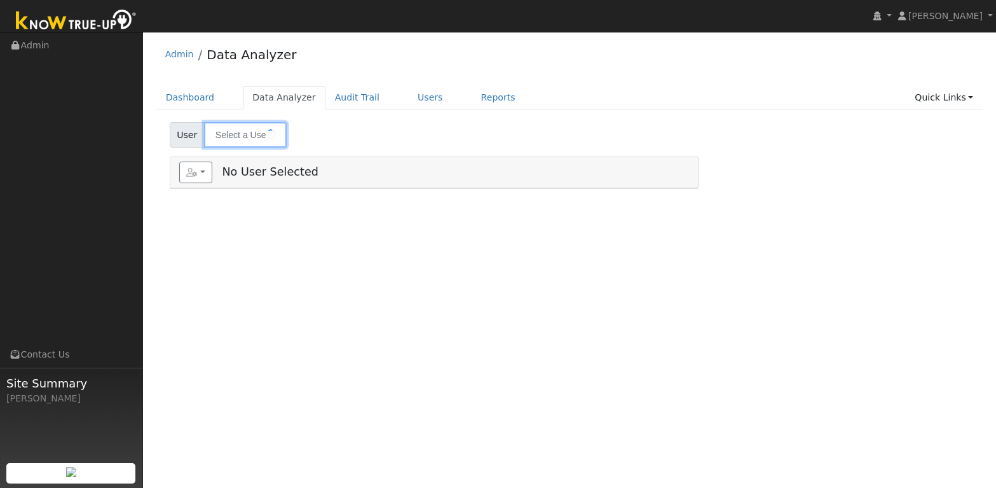
type input "[PERSON_NAME]"
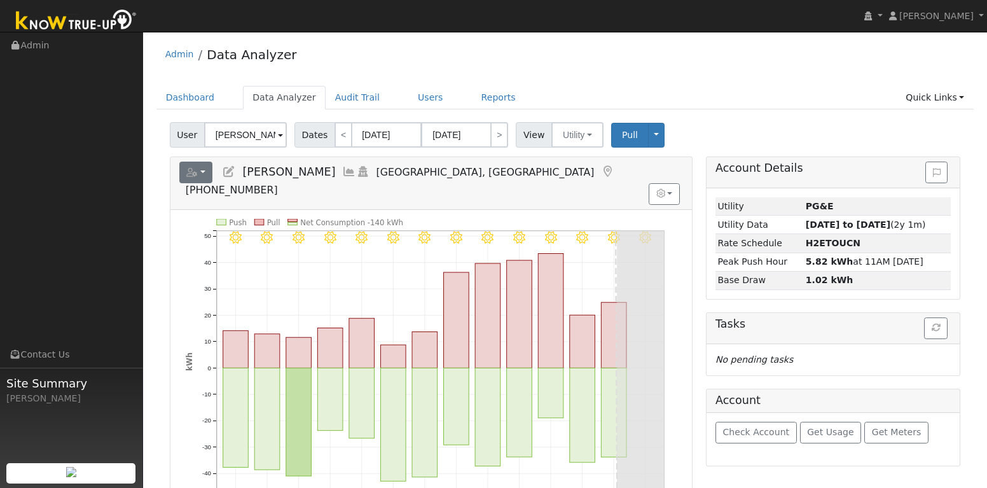
click at [205, 173] on button "button" at bounding box center [196, 173] width 34 height 22
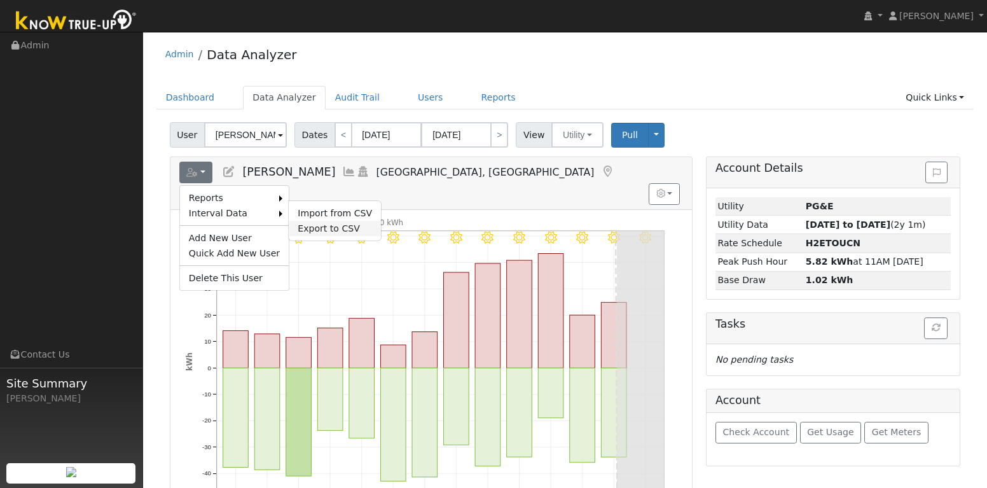
click at [317, 224] on link "Export to CSV" at bounding box center [335, 228] width 92 height 15
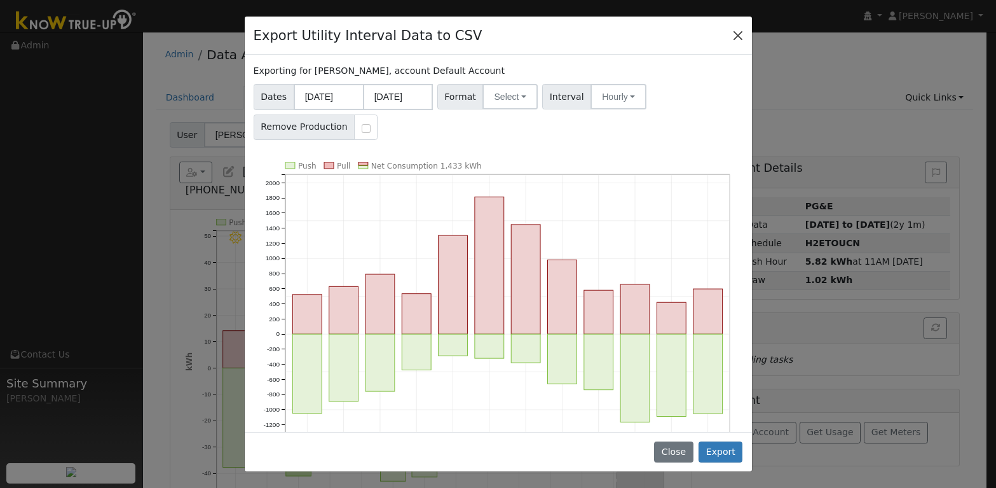
click at [737, 36] on button "Close" at bounding box center [738, 35] width 18 height 18
